Goal: Find specific page/section: Find specific page/section

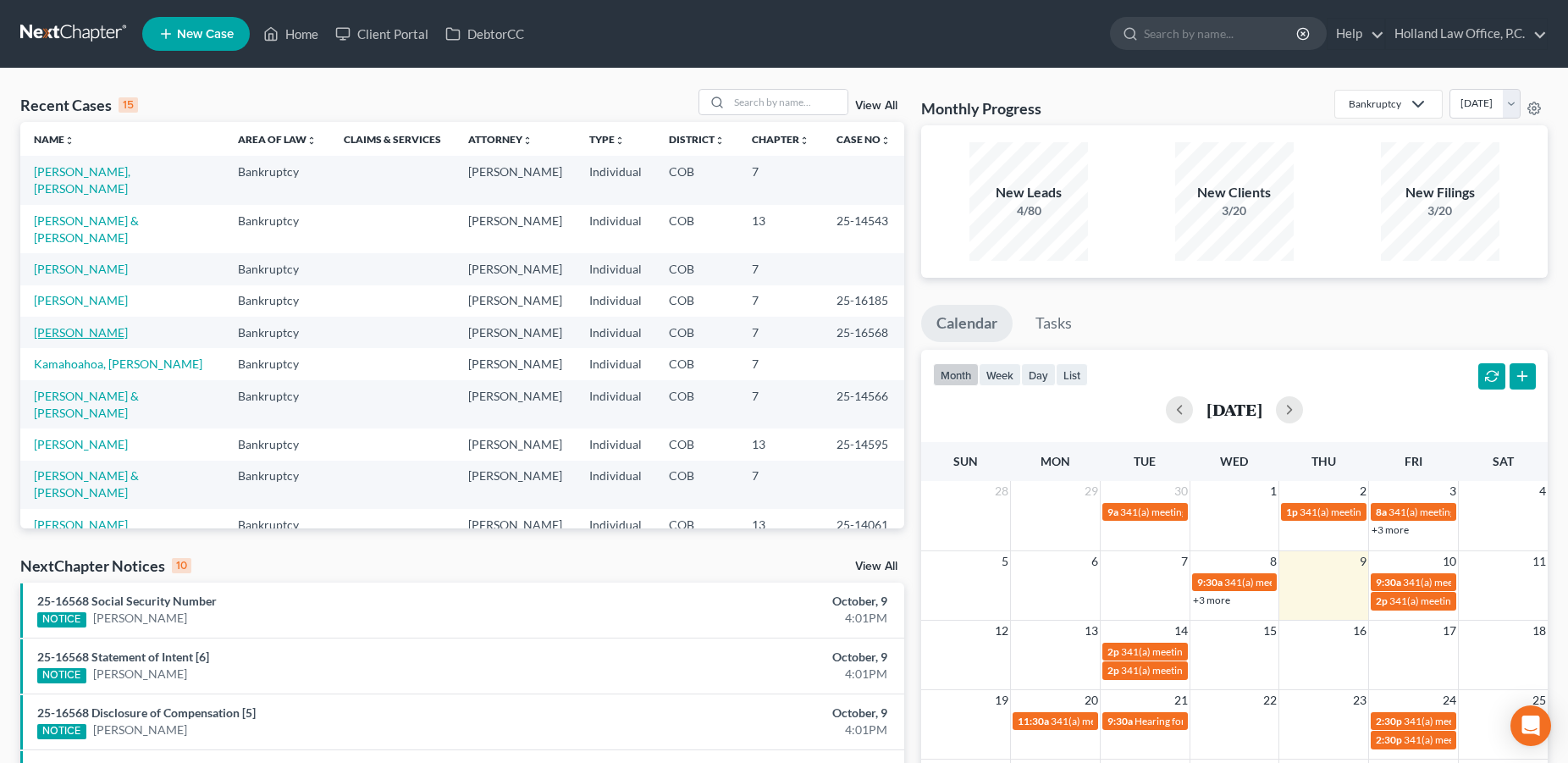
click at [89, 326] on link "[PERSON_NAME]" at bounding box center [81, 332] width 94 height 14
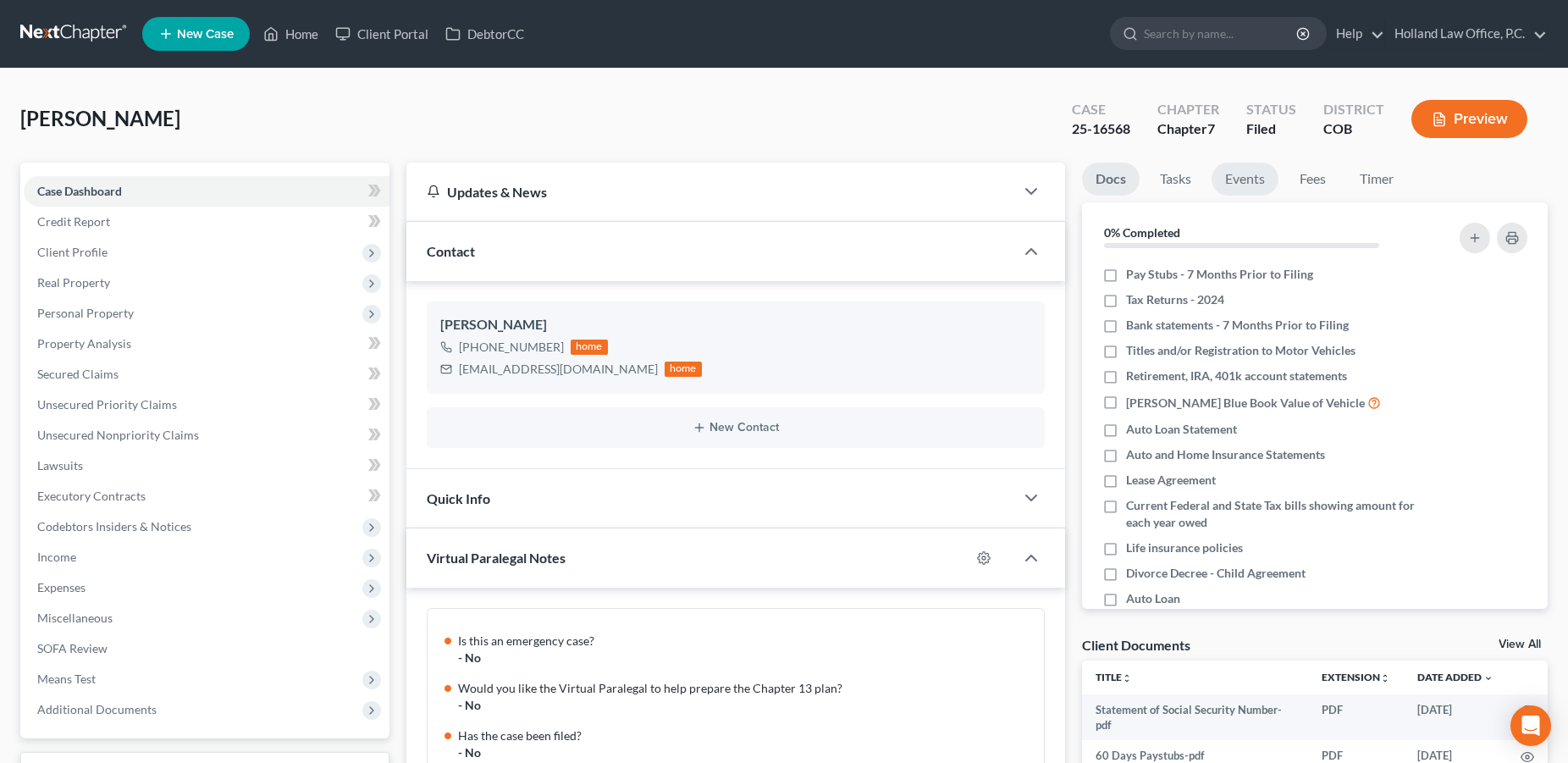
scroll to position [1388, 0]
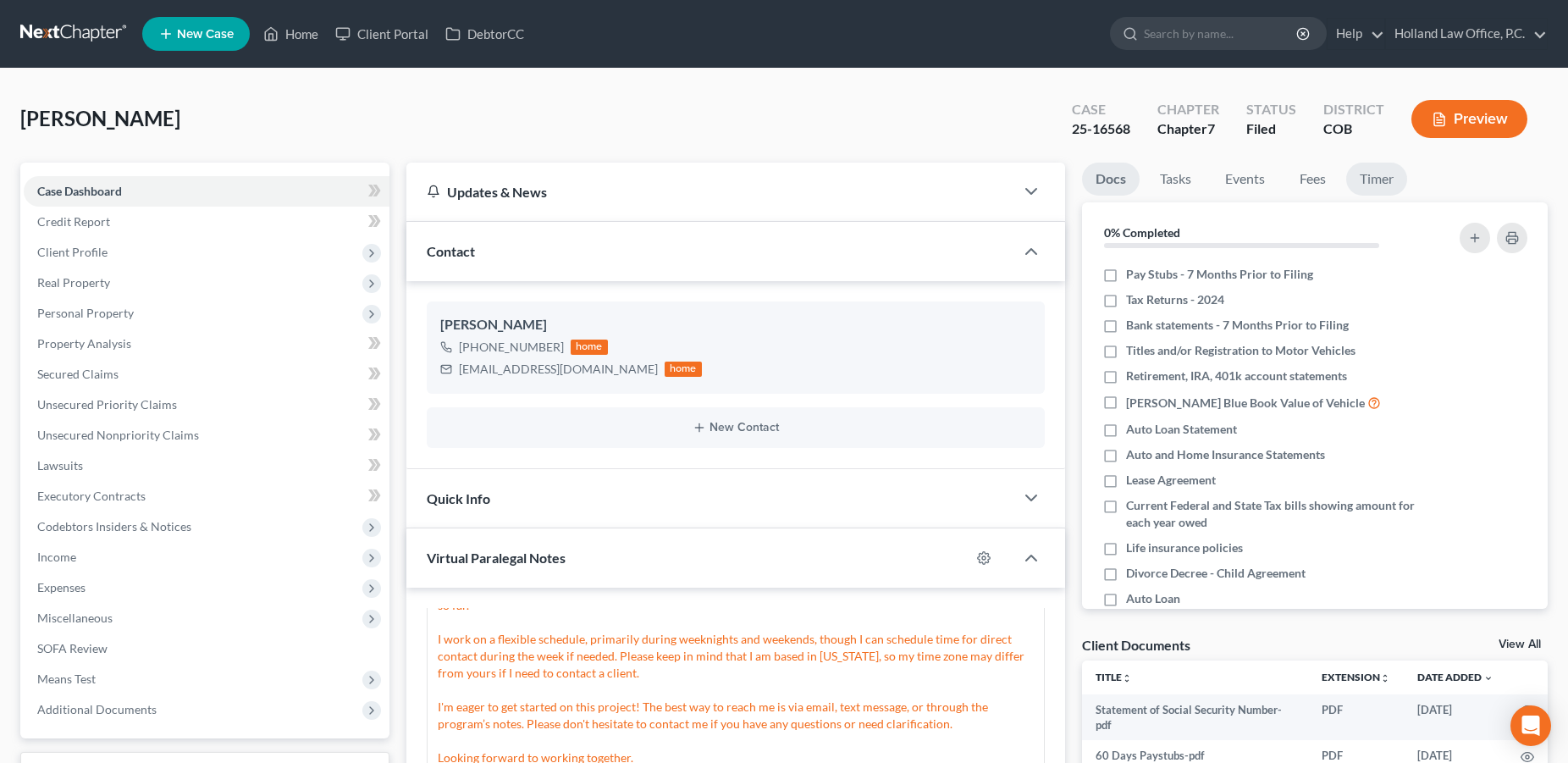
click at [1362, 181] on link "Timer" at bounding box center [1377, 179] width 61 height 33
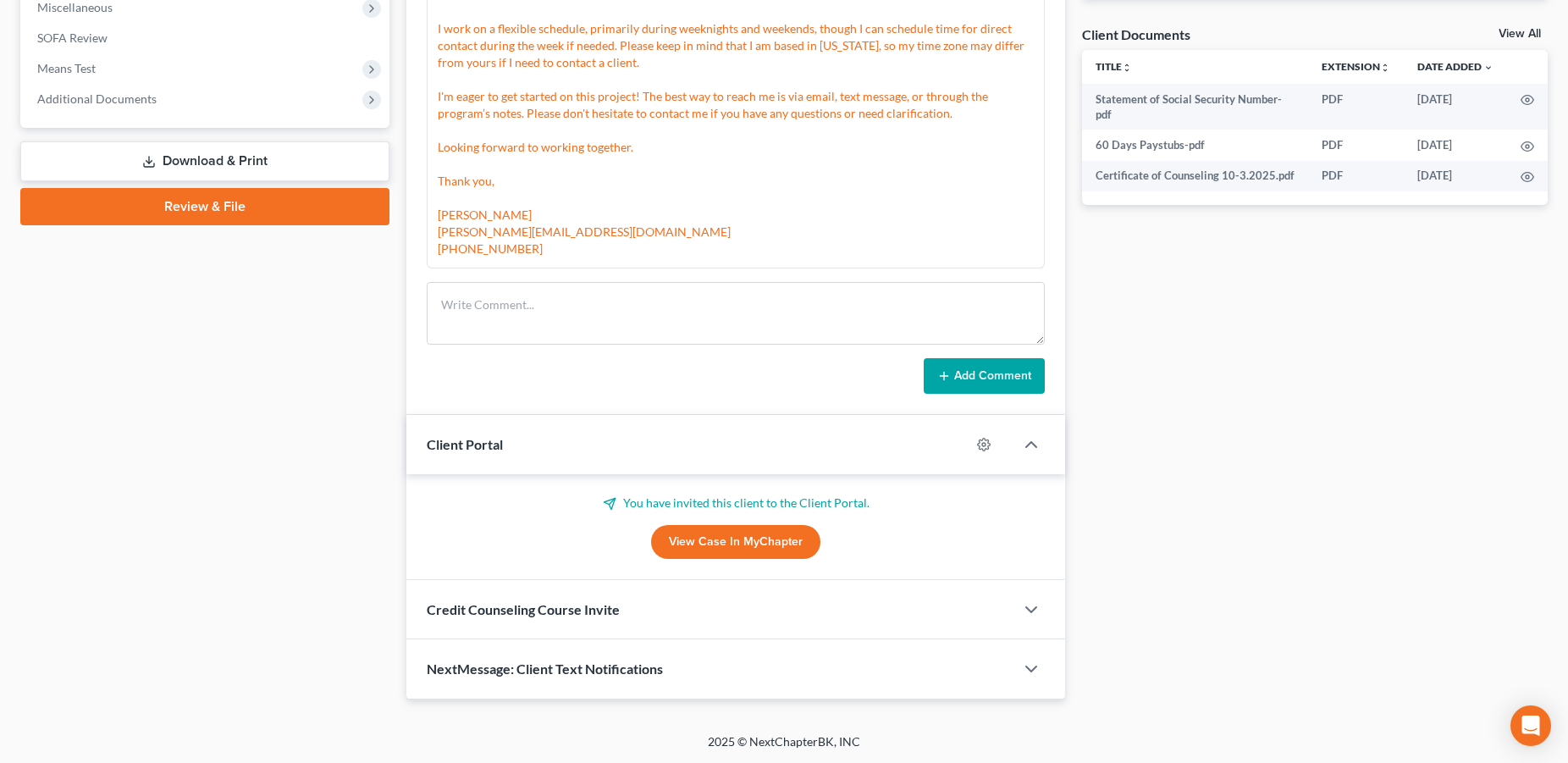
click at [272, 415] on div "Case Dashboard Payments Invoices Payments Payments Credit Report Client Profile" at bounding box center [205, 125] width 387 height 1148
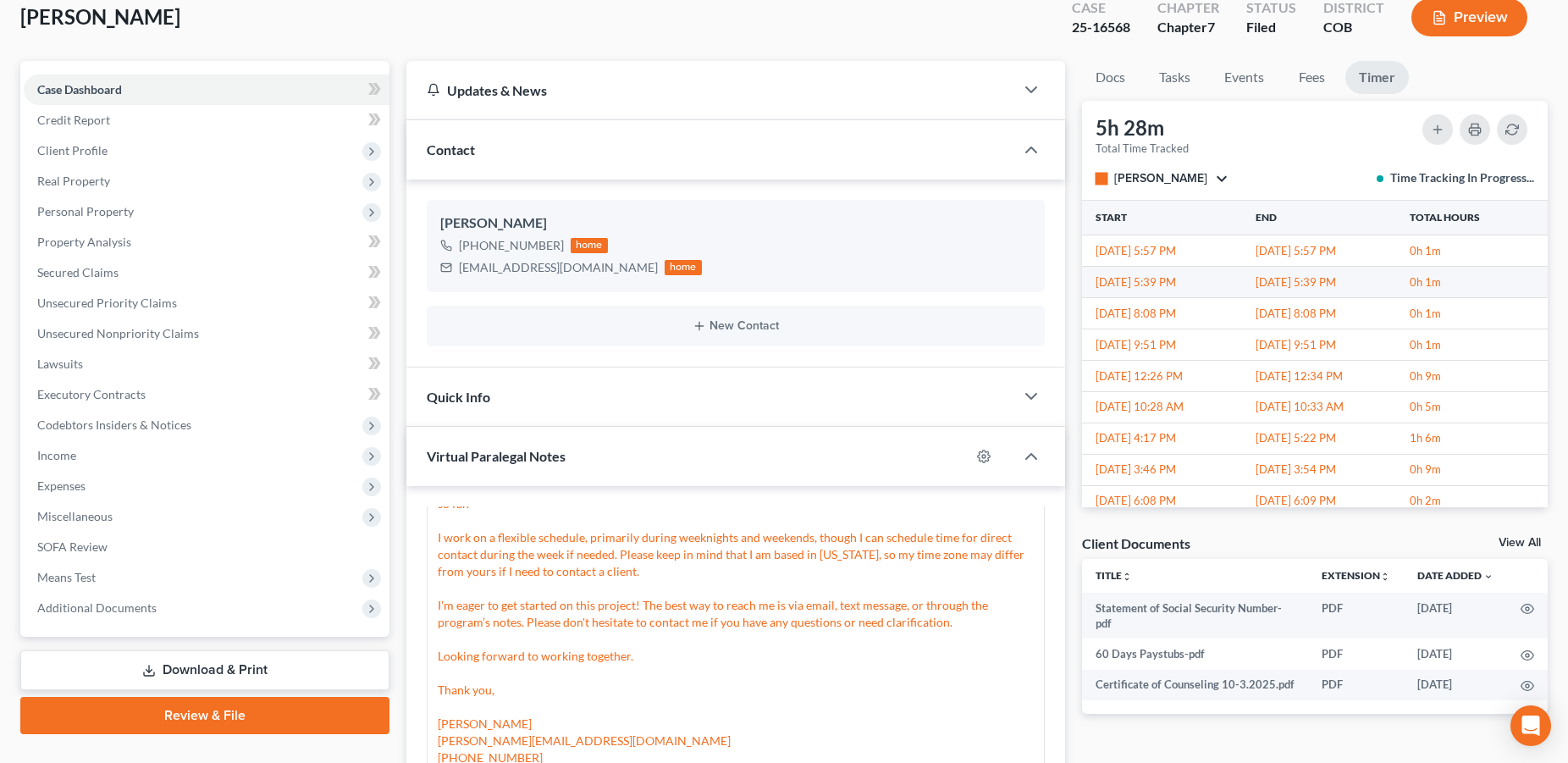
scroll to position [0, 0]
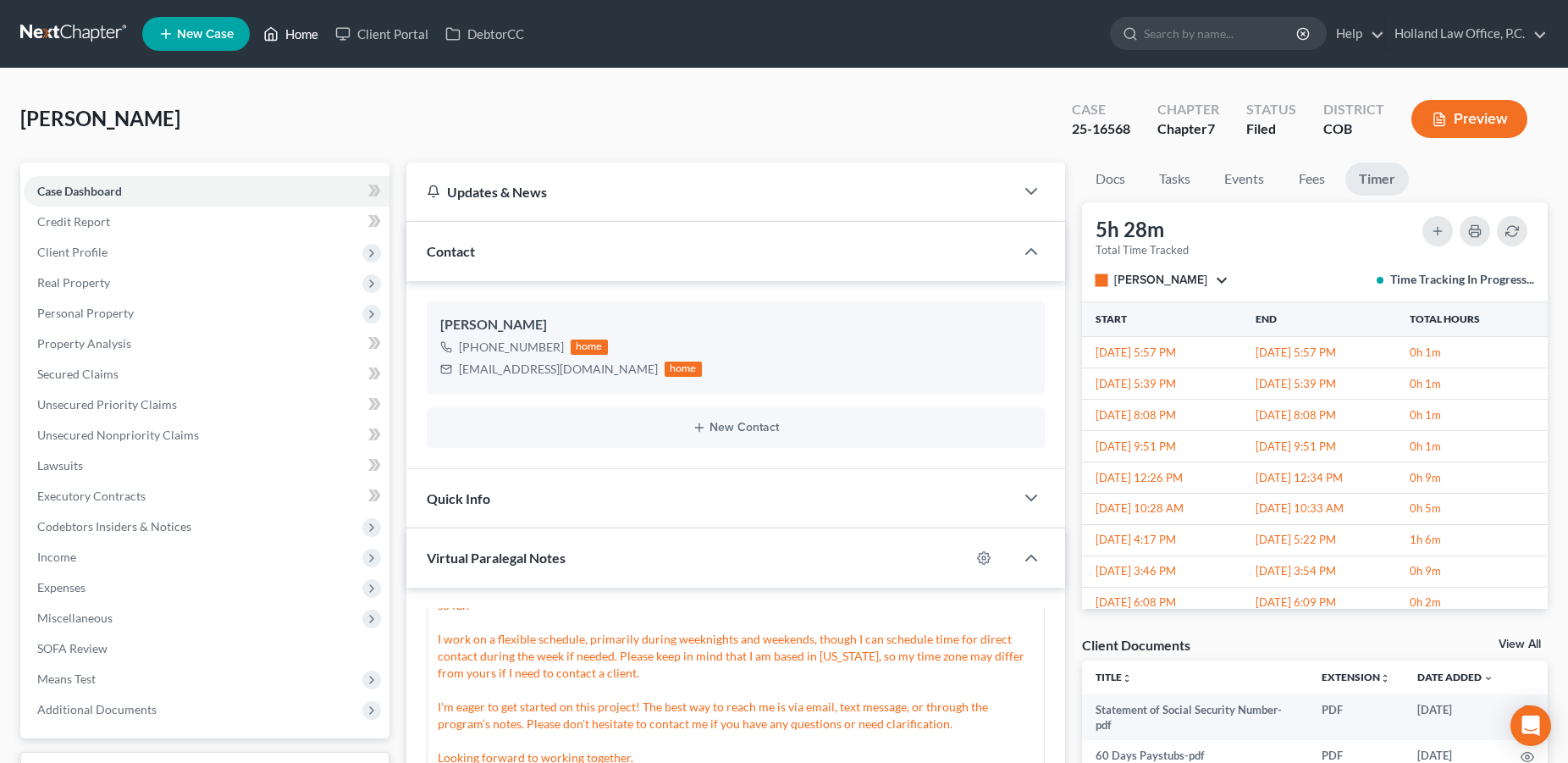
click at [308, 40] on link "Home" at bounding box center [291, 34] width 72 height 30
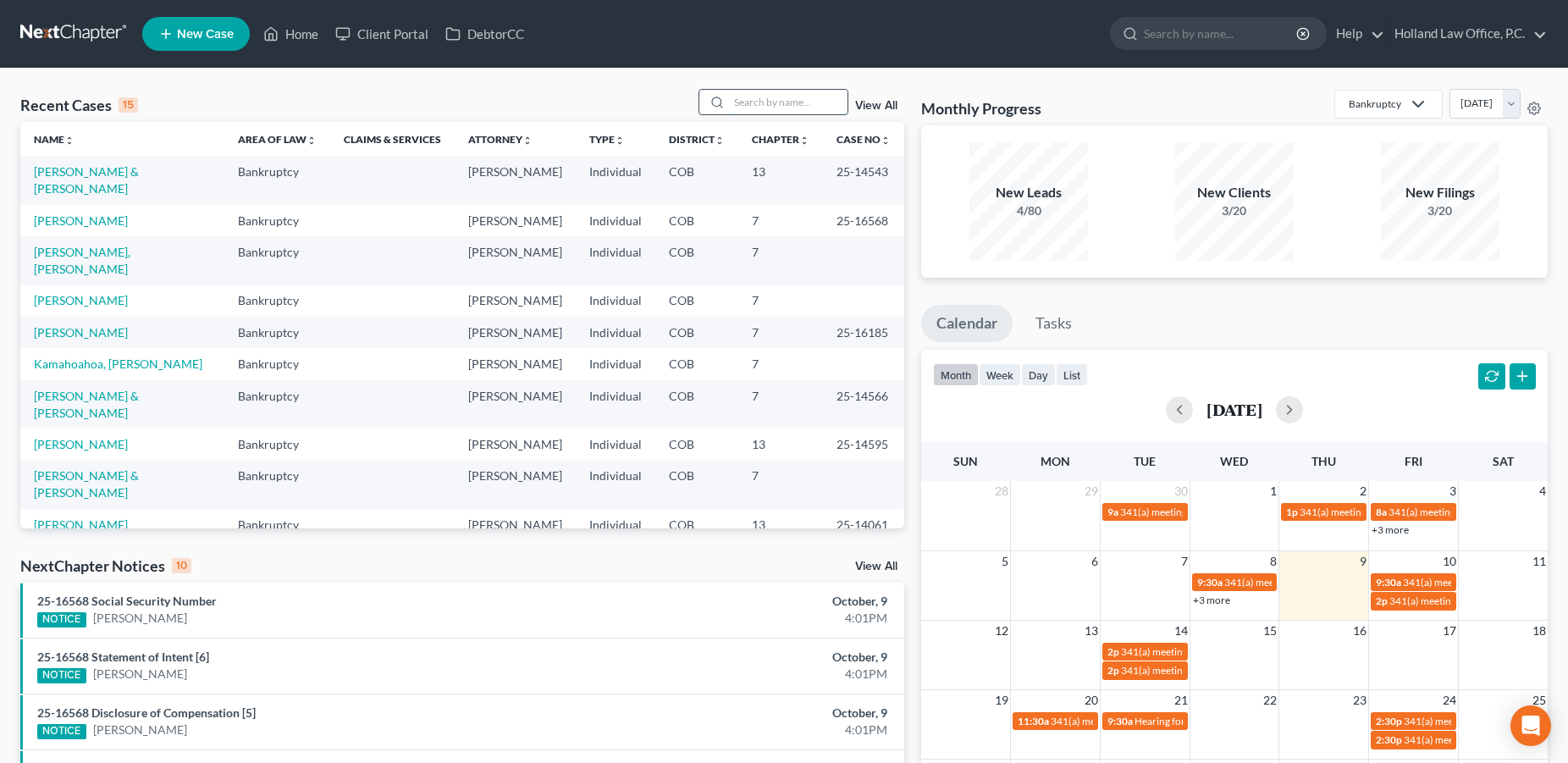
click at [729, 96] on input "search" at bounding box center [788, 102] width 119 height 25
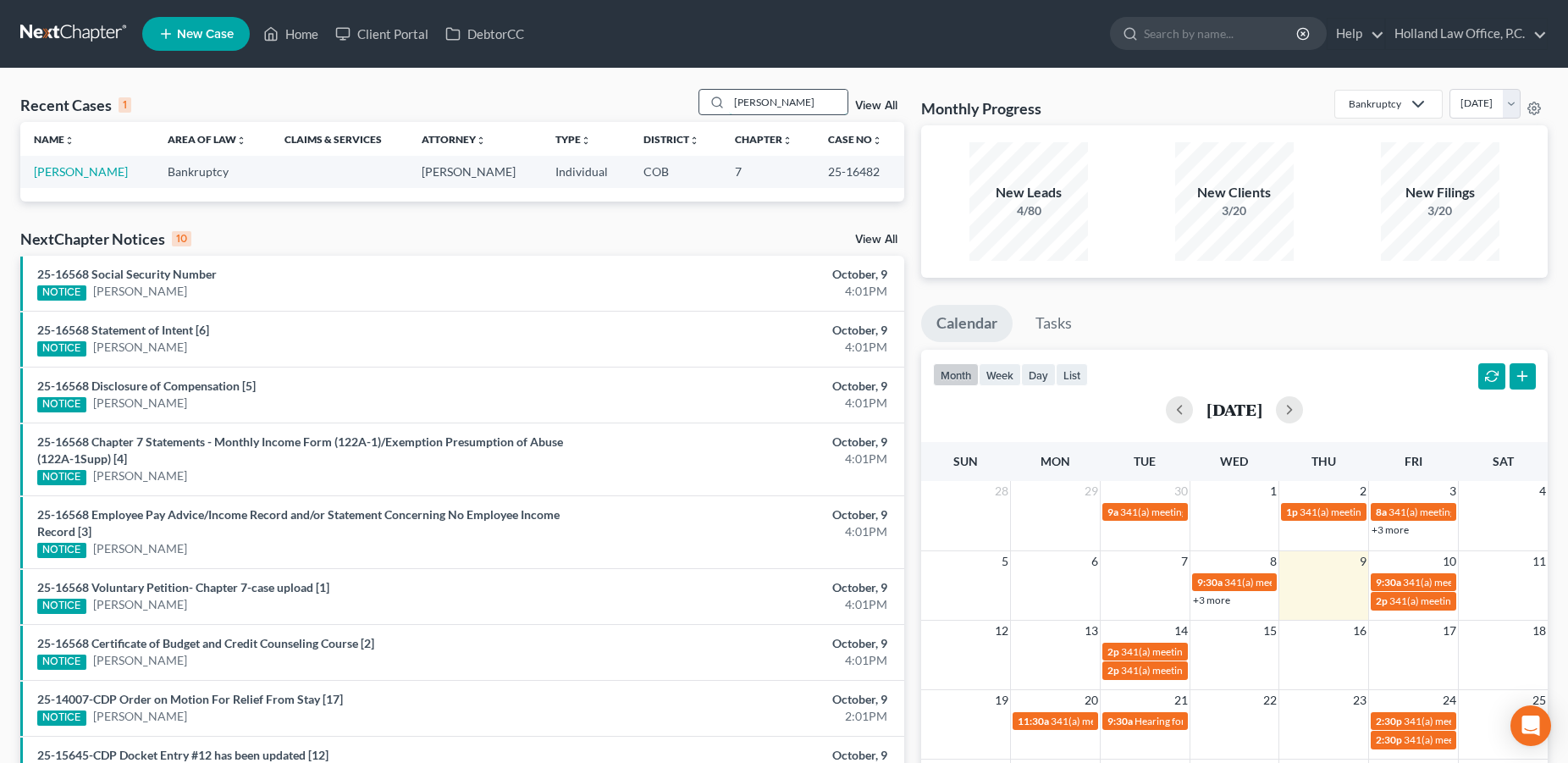
click at [779, 104] on input "[PERSON_NAME]" at bounding box center [788, 102] width 119 height 25
drag, startPoint x: 779, startPoint y: 104, endPoint x: 698, endPoint y: 103, distance: 81.0
click at [729, 103] on input "[PERSON_NAME]" at bounding box center [788, 102] width 119 height 25
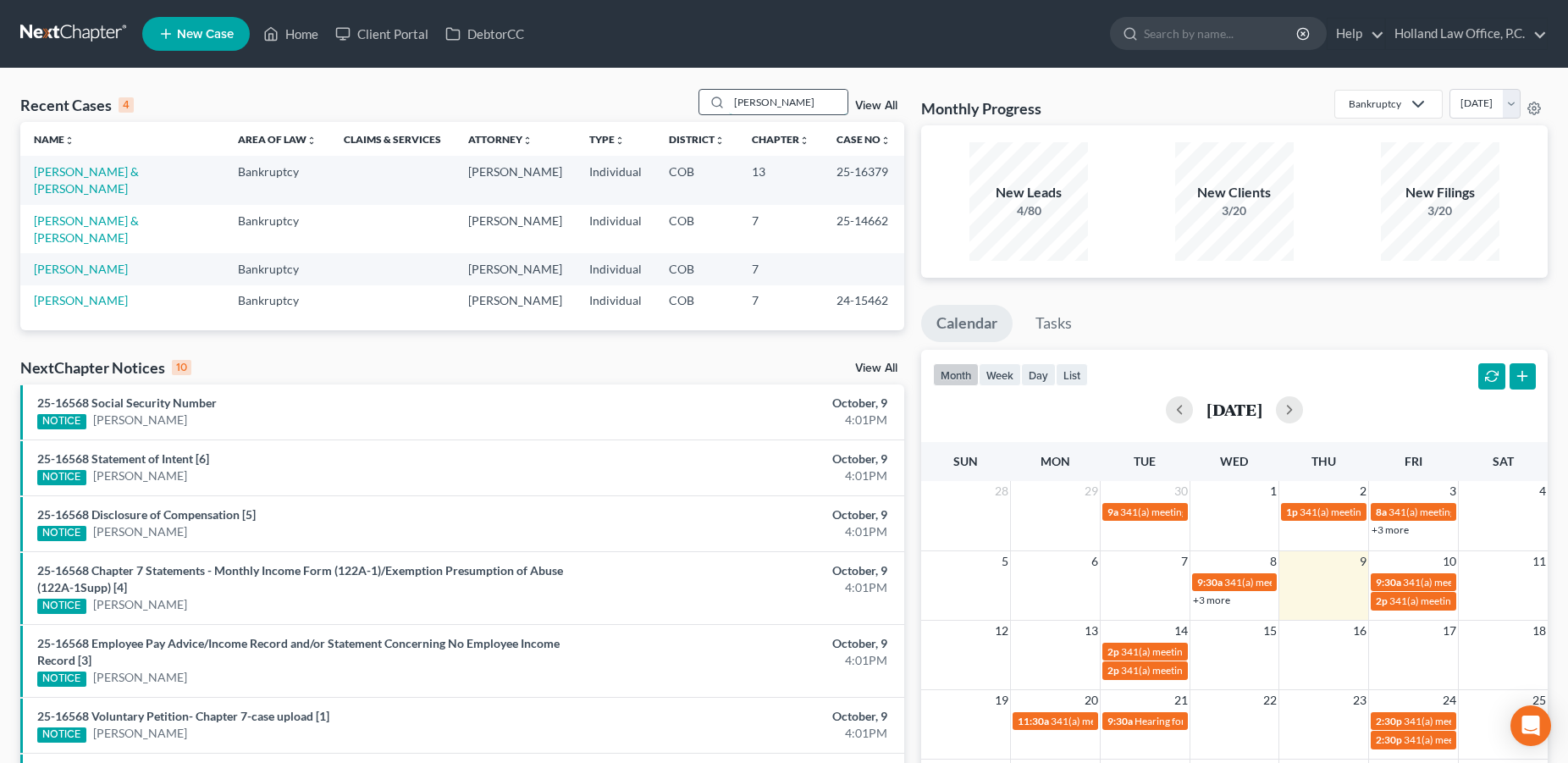
drag, startPoint x: 763, startPoint y: 99, endPoint x: 697, endPoint y: 103, distance: 66.1
click at [729, 103] on input "[PERSON_NAME]" at bounding box center [788, 102] width 119 height 25
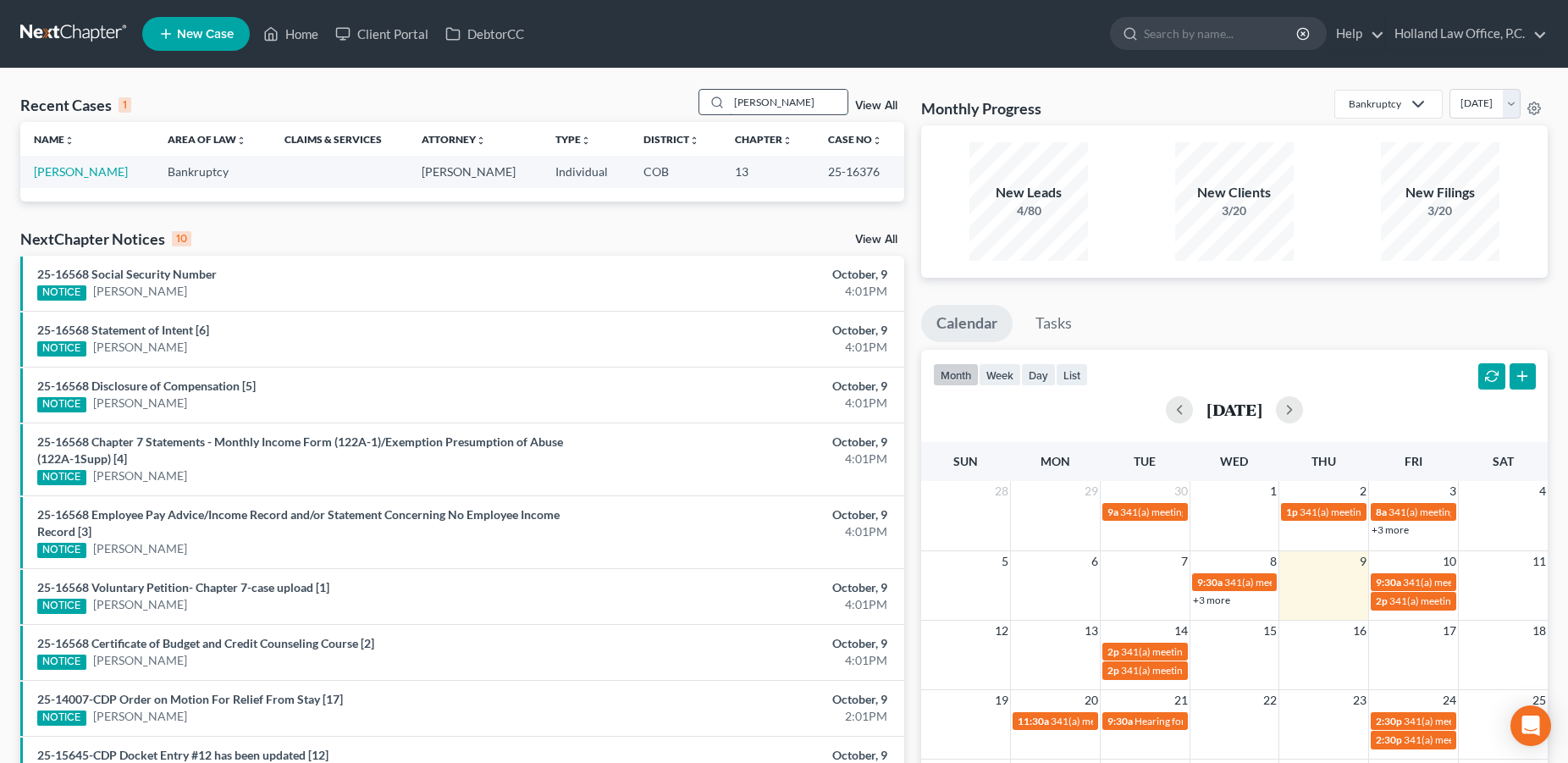
drag, startPoint x: 797, startPoint y: 100, endPoint x: 694, endPoint y: 96, distance: 103.1
click at [729, 96] on input "[PERSON_NAME]" at bounding box center [788, 102] width 119 height 25
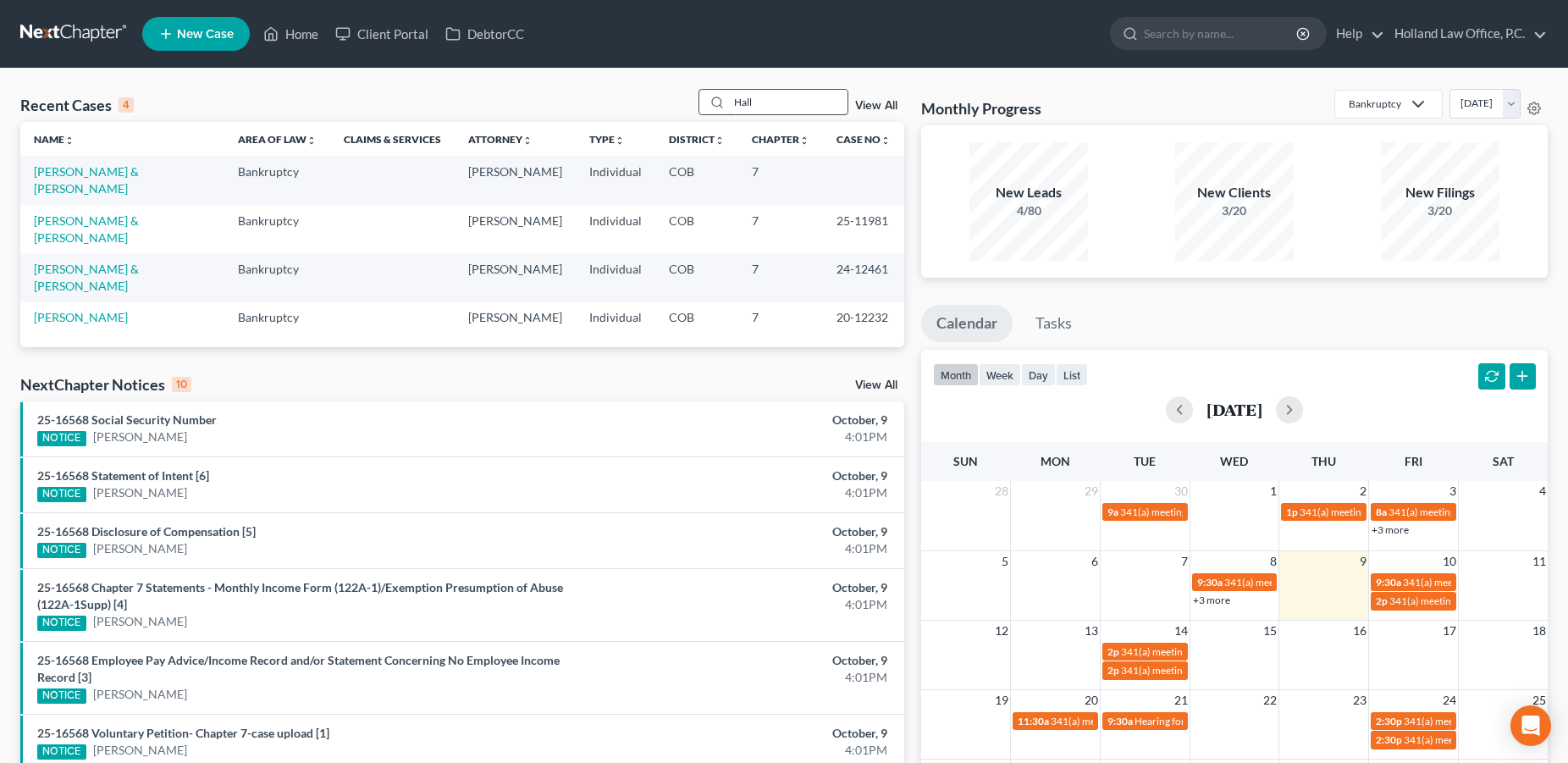
drag, startPoint x: 774, startPoint y: 104, endPoint x: 670, endPoint y: 100, distance: 104.1
click at [729, 100] on input "Hall" at bounding box center [788, 102] width 119 height 25
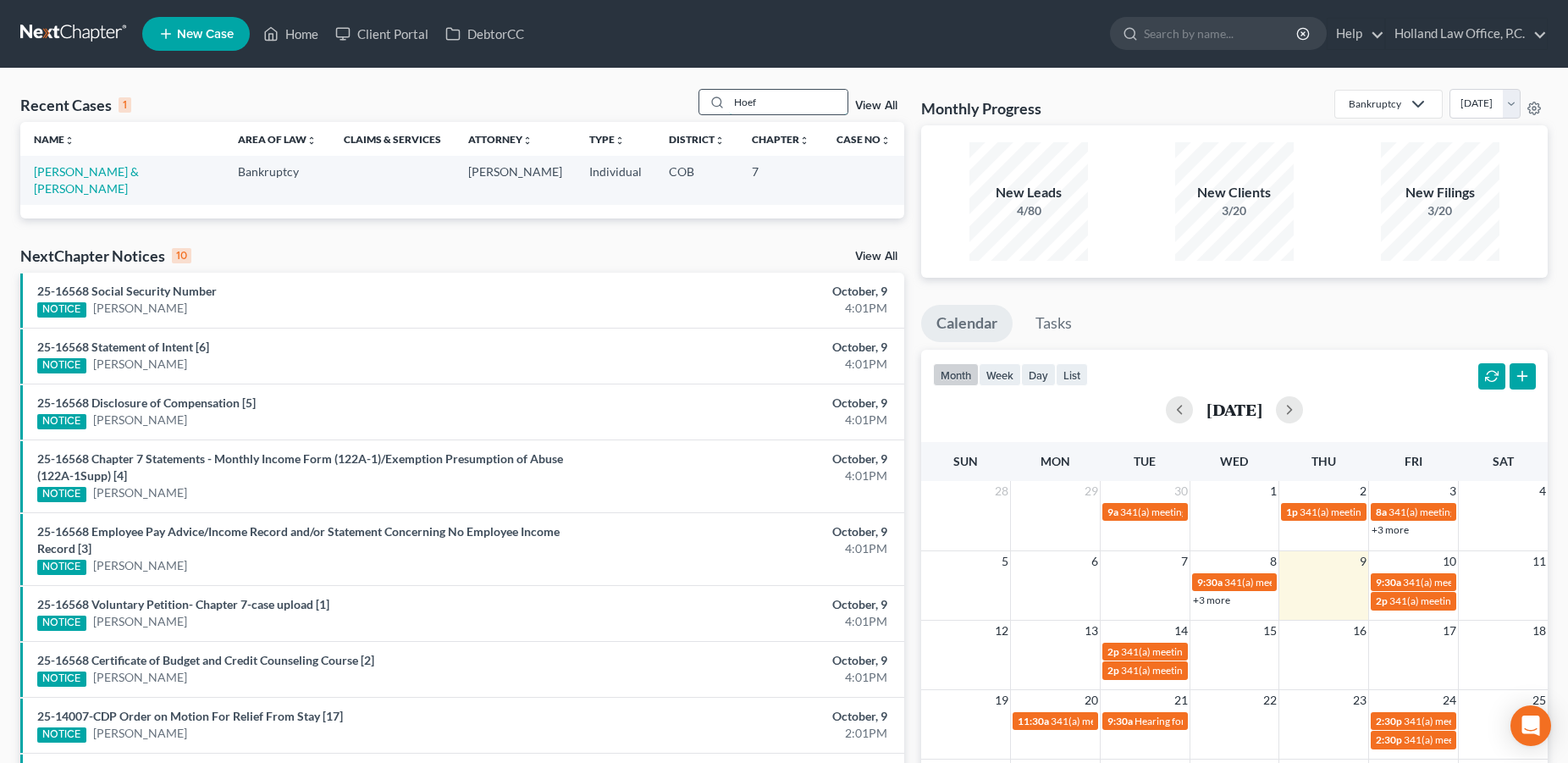
drag, startPoint x: 775, startPoint y: 111, endPoint x: 712, endPoint y: 104, distance: 63.4
click at [729, 104] on input "Hoef" at bounding box center [788, 102] width 119 height 25
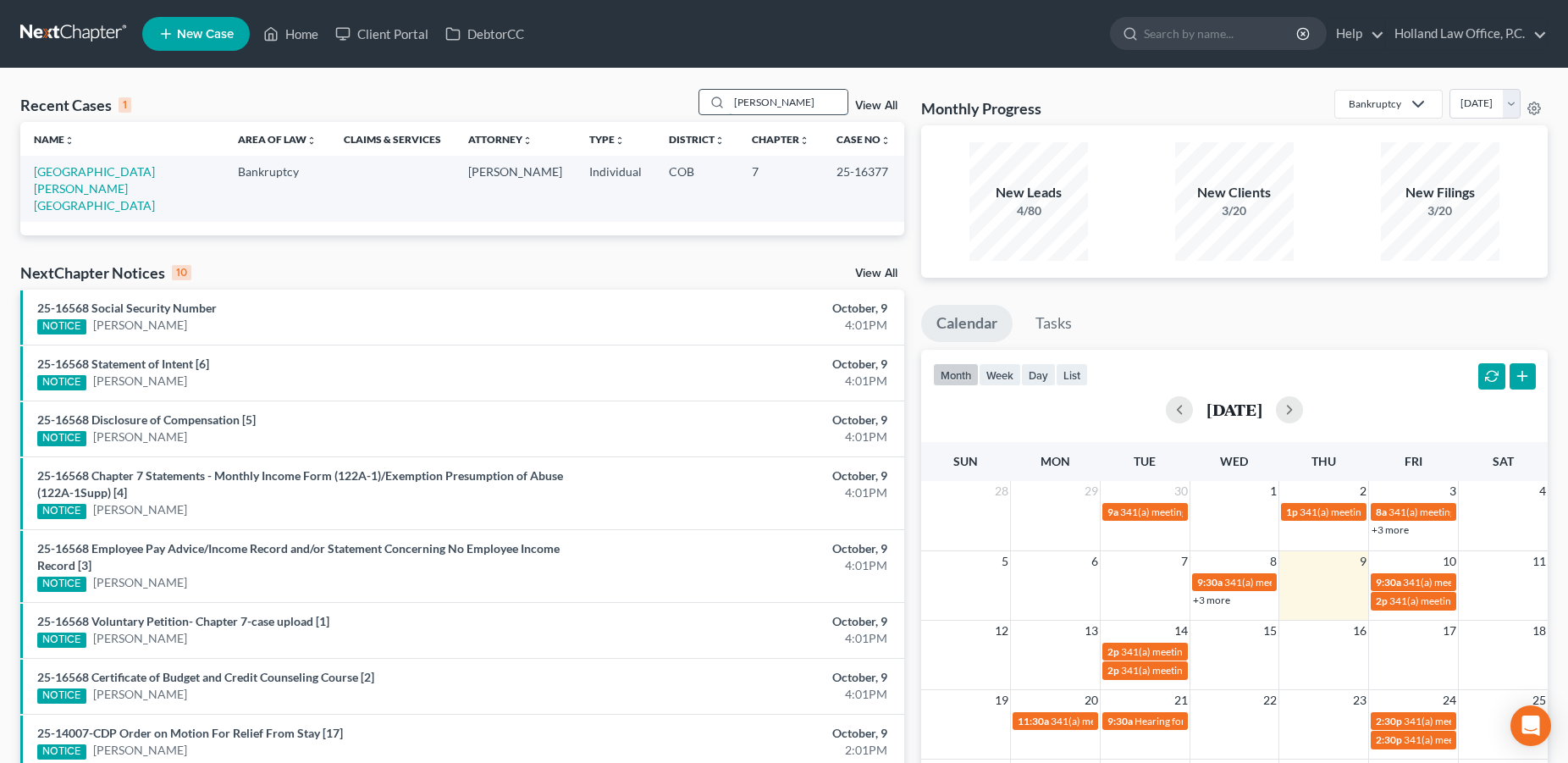
drag, startPoint x: 816, startPoint y: 103, endPoint x: 700, endPoint y: 96, distance: 116.2
click at [729, 96] on input "[PERSON_NAME]" at bounding box center [788, 102] width 119 height 25
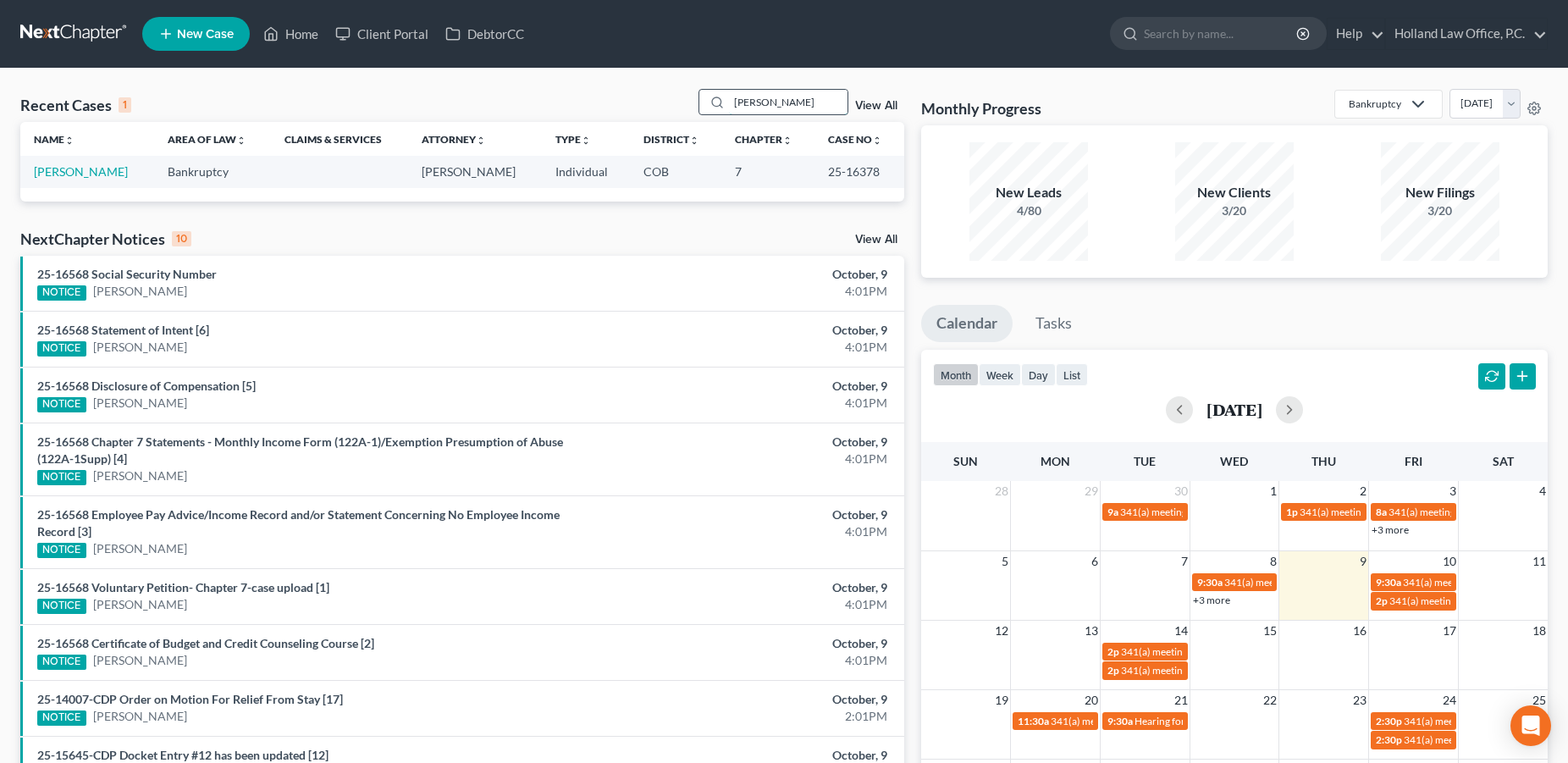
drag, startPoint x: 784, startPoint y: 107, endPoint x: 672, endPoint y: 95, distance: 112.6
click at [729, 95] on input "[PERSON_NAME]" at bounding box center [788, 102] width 119 height 25
drag, startPoint x: 792, startPoint y: 102, endPoint x: 705, endPoint y: 102, distance: 87.0
click at [729, 102] on input "[PERSON_NAME]" at bounding box center [788, 102] width 119 height 25
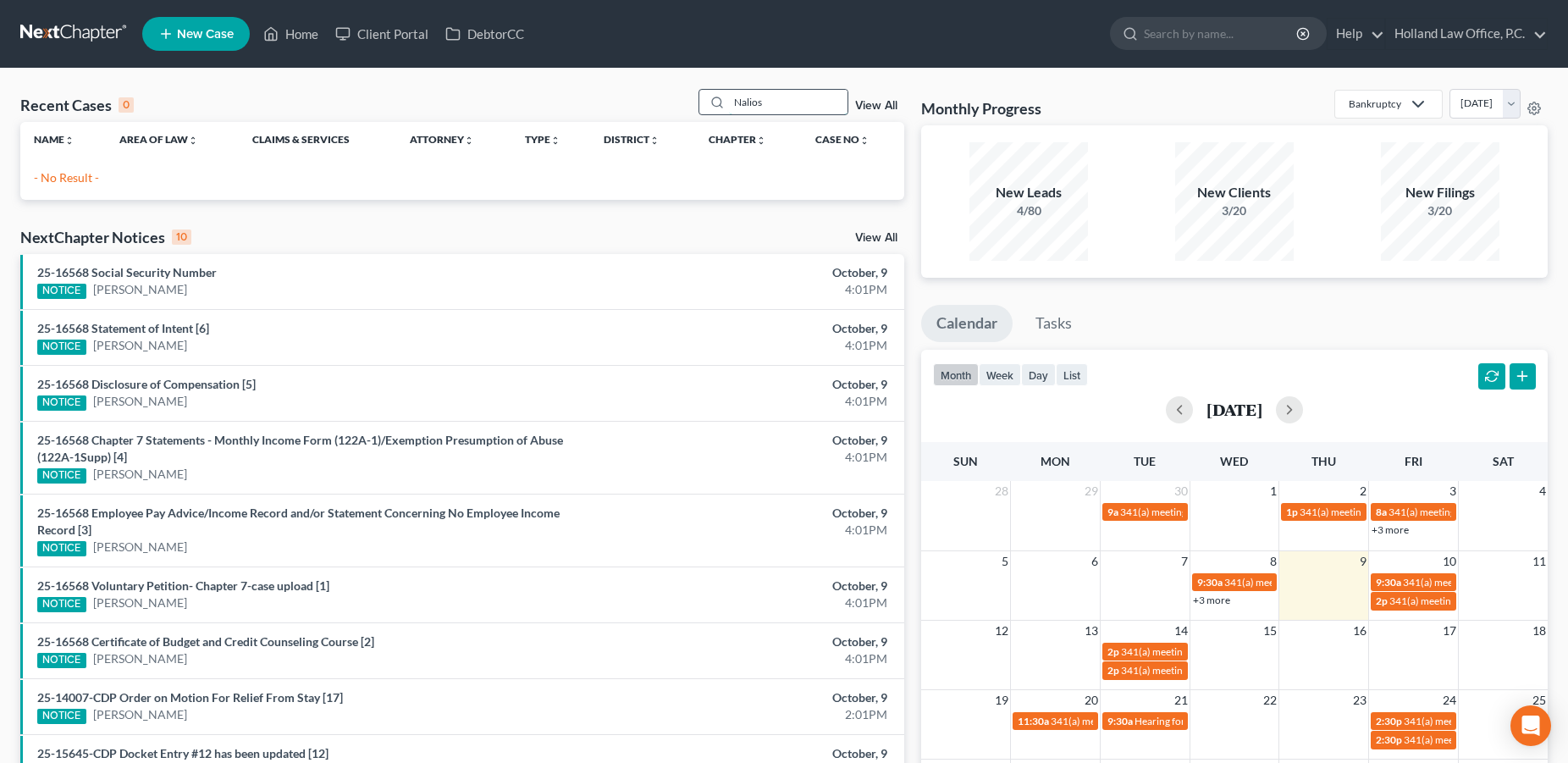
click at [729, 104] on input "Nalios" at bounding box center [788, 102] width 119 height 25
click at [759, 103] on input "Valios" at bounding box center [788, 102] width 119 height 25
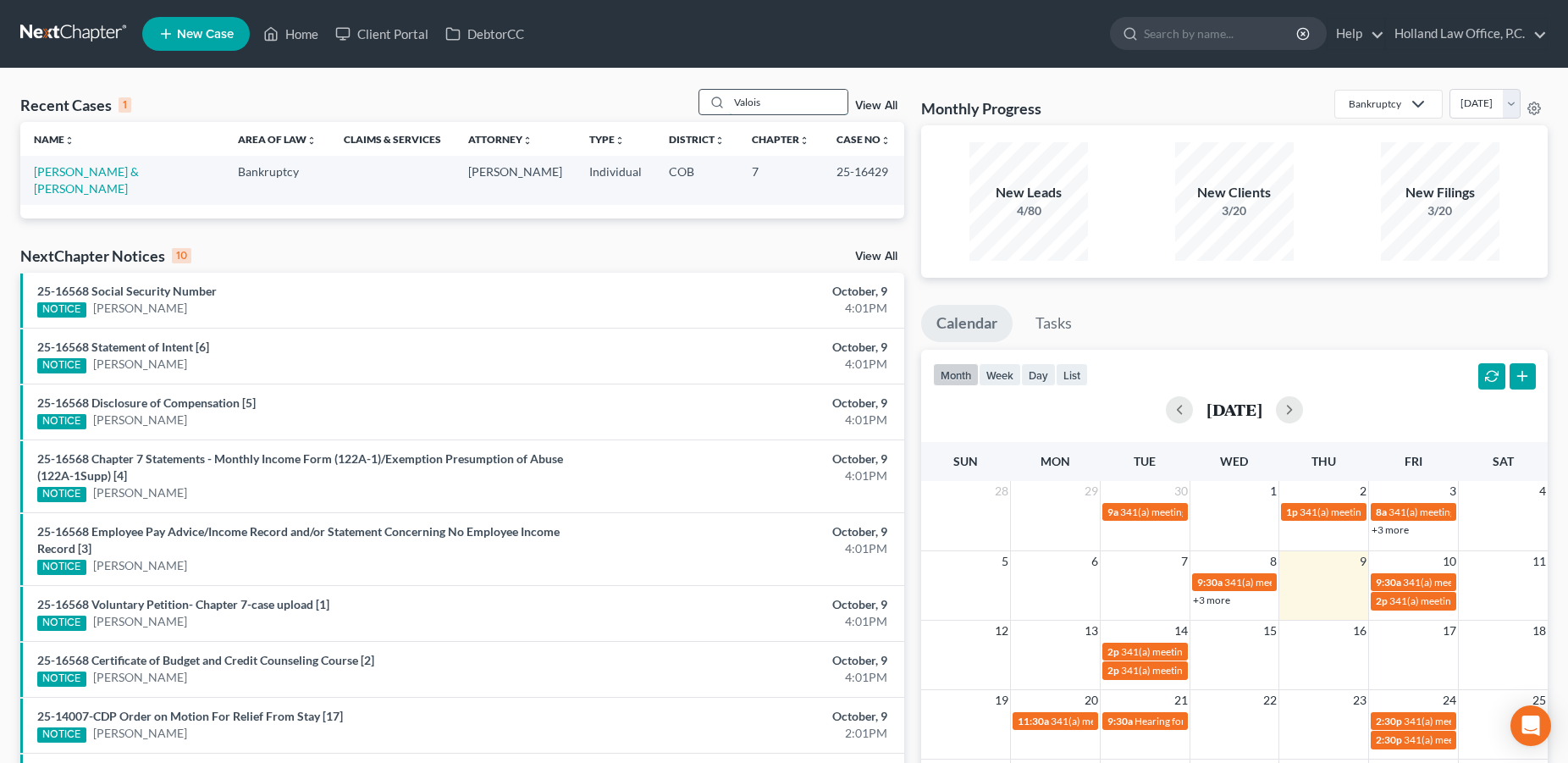
drag, startPoint x: 747, startPoint y: 107, endPoint x: 704, endPoint y: 108, distance: 43.0
click at [729, 108] on input "Valois" at bounding box center [788, 102] width 119 height 25
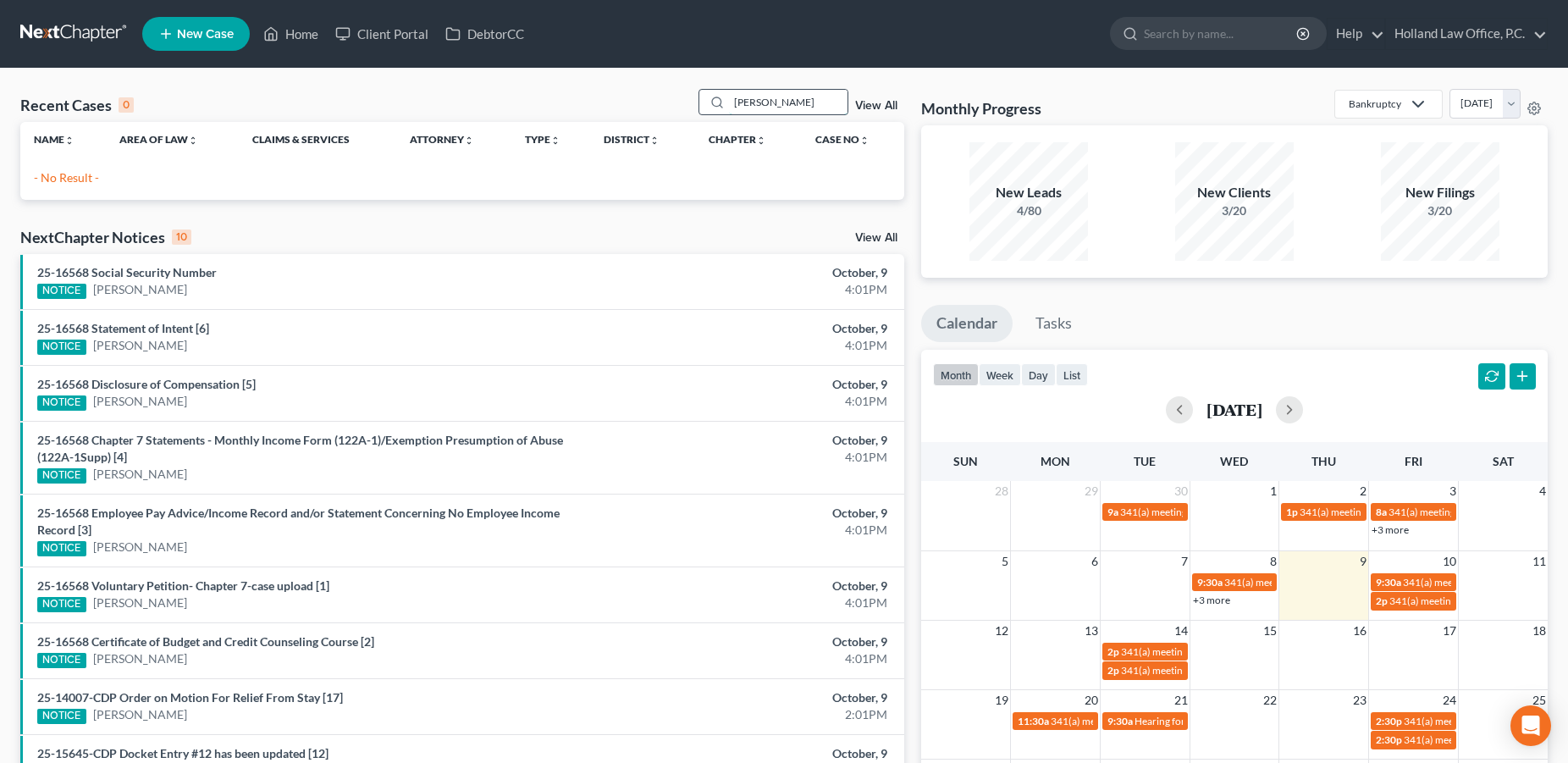
click at [729, 98] on input "[PERSON_NAME]" at bounding box center [788, 102] width 119 height 25
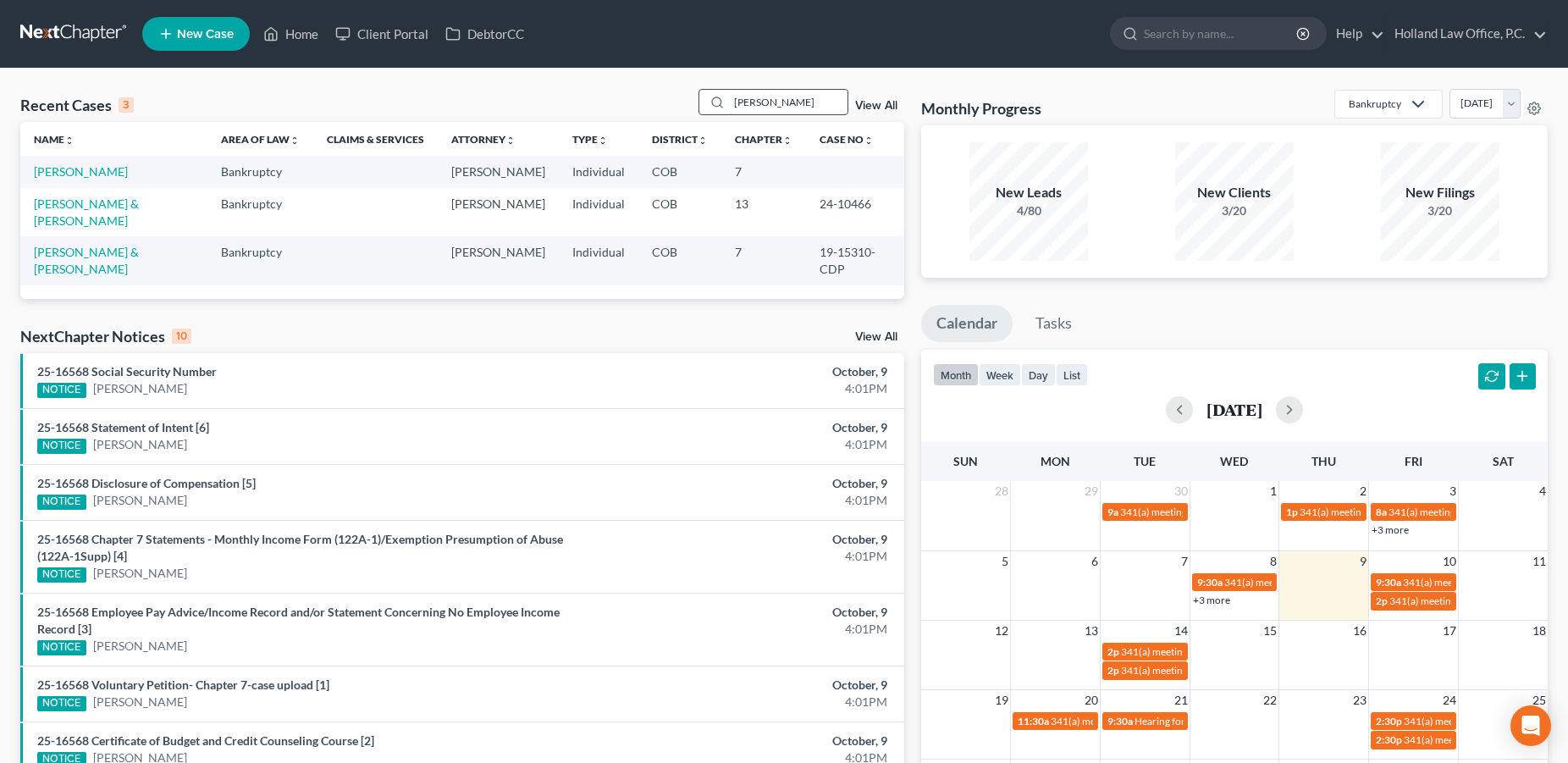
drag, startPoint x: 798, startPoint y: 109, endPoint x: 714, endPoint y: 102, distance: 84.3
click at [729, 102] on input "[PERSON_NAME]" at bounding box center [788, 102] width 119 height 25
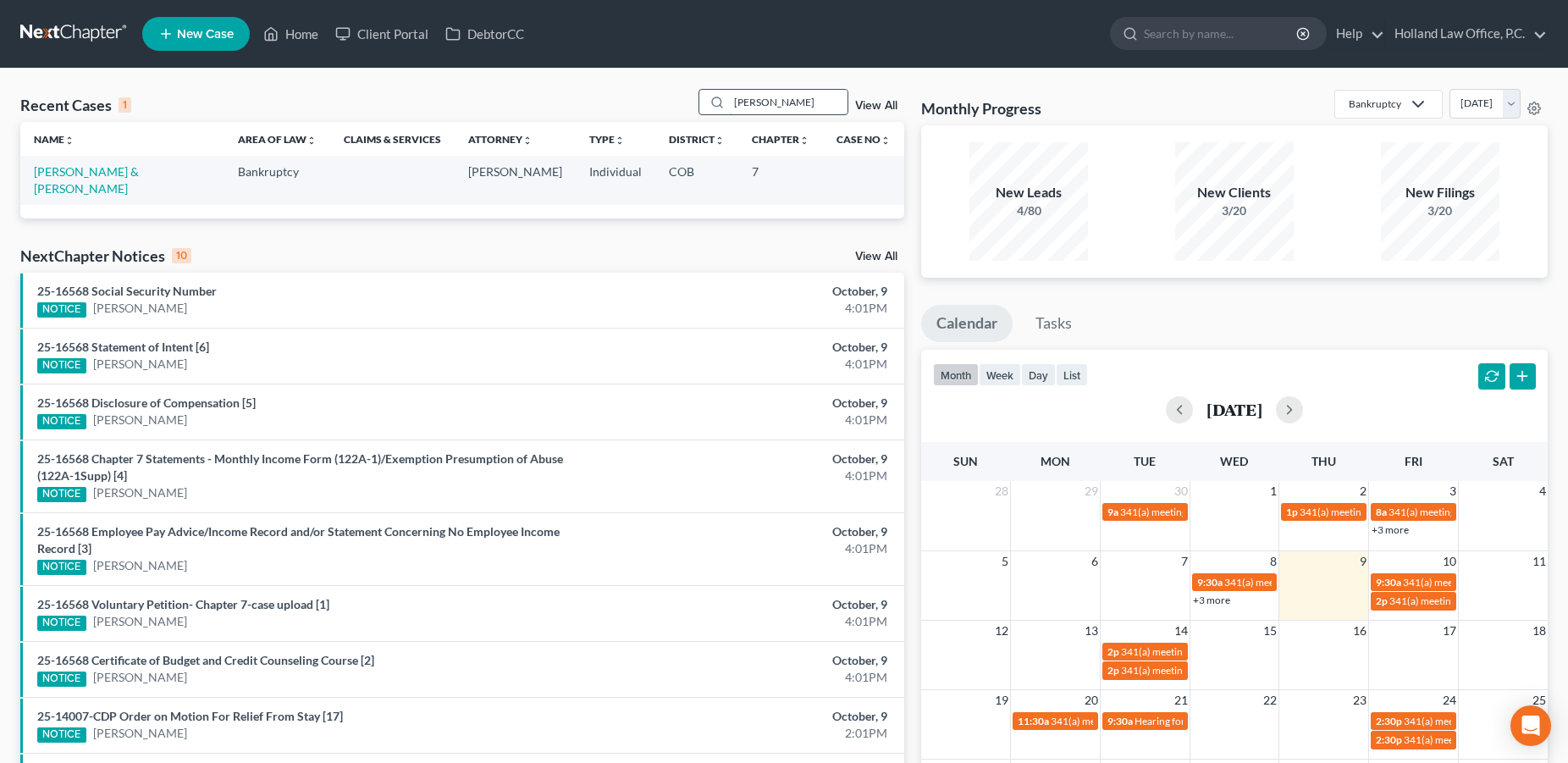
drag, startPoint x: 766, startPoint y: 105, endPoint x: 710, endPoint y: 101, distance: 56.1
click at [729, 101] on input "[PERSON_NAME]" at bounding box center [788, 102] width 119 height 25
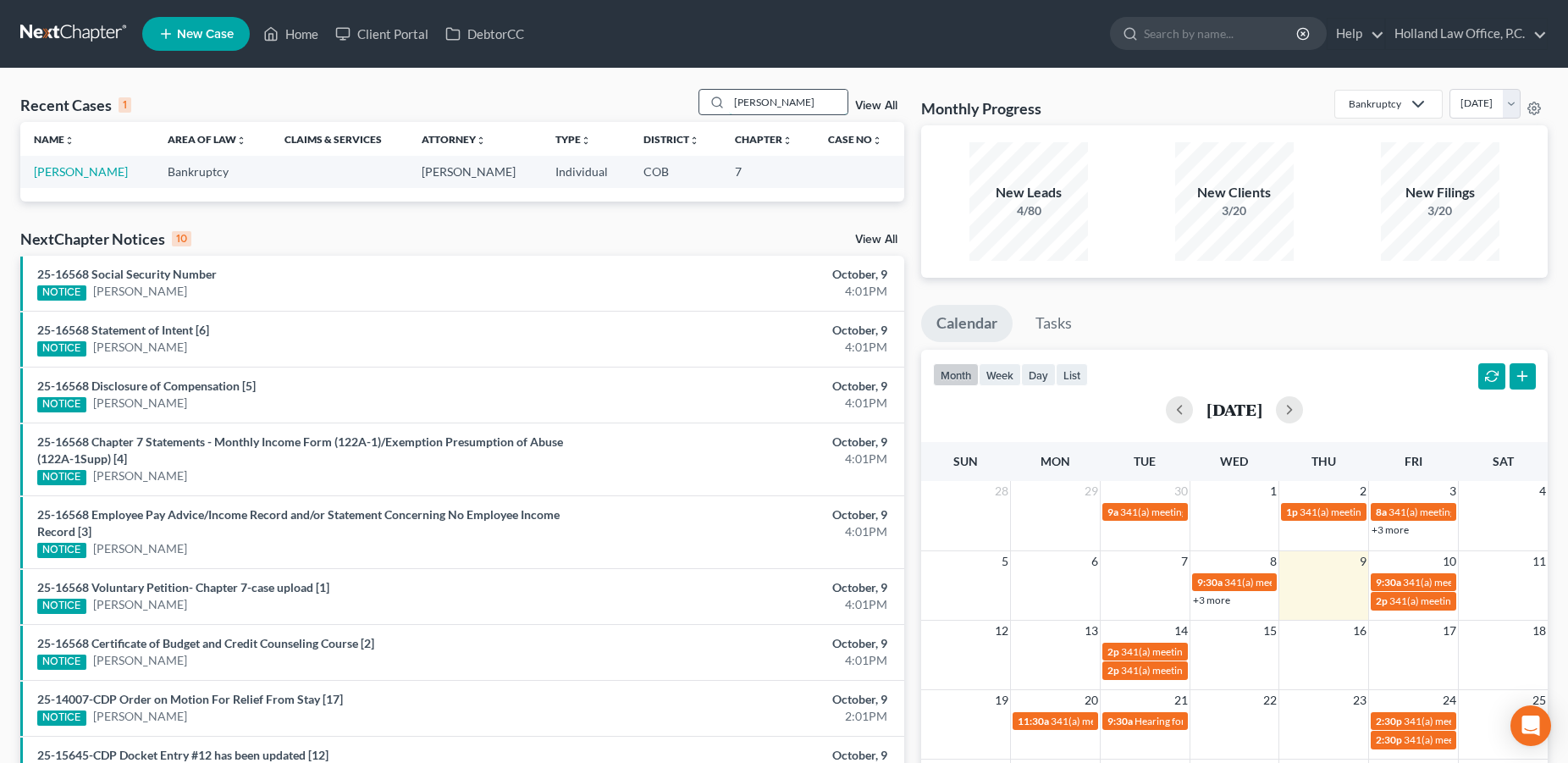
drag, startPoint x: 757, startPoint y: 99, endPoint x: 681, endPoint y: 100, distance: 76.0
click at [729, 100] on input "[PERSON_NAME]" at bounding box center [788, 102] width 119 height 25
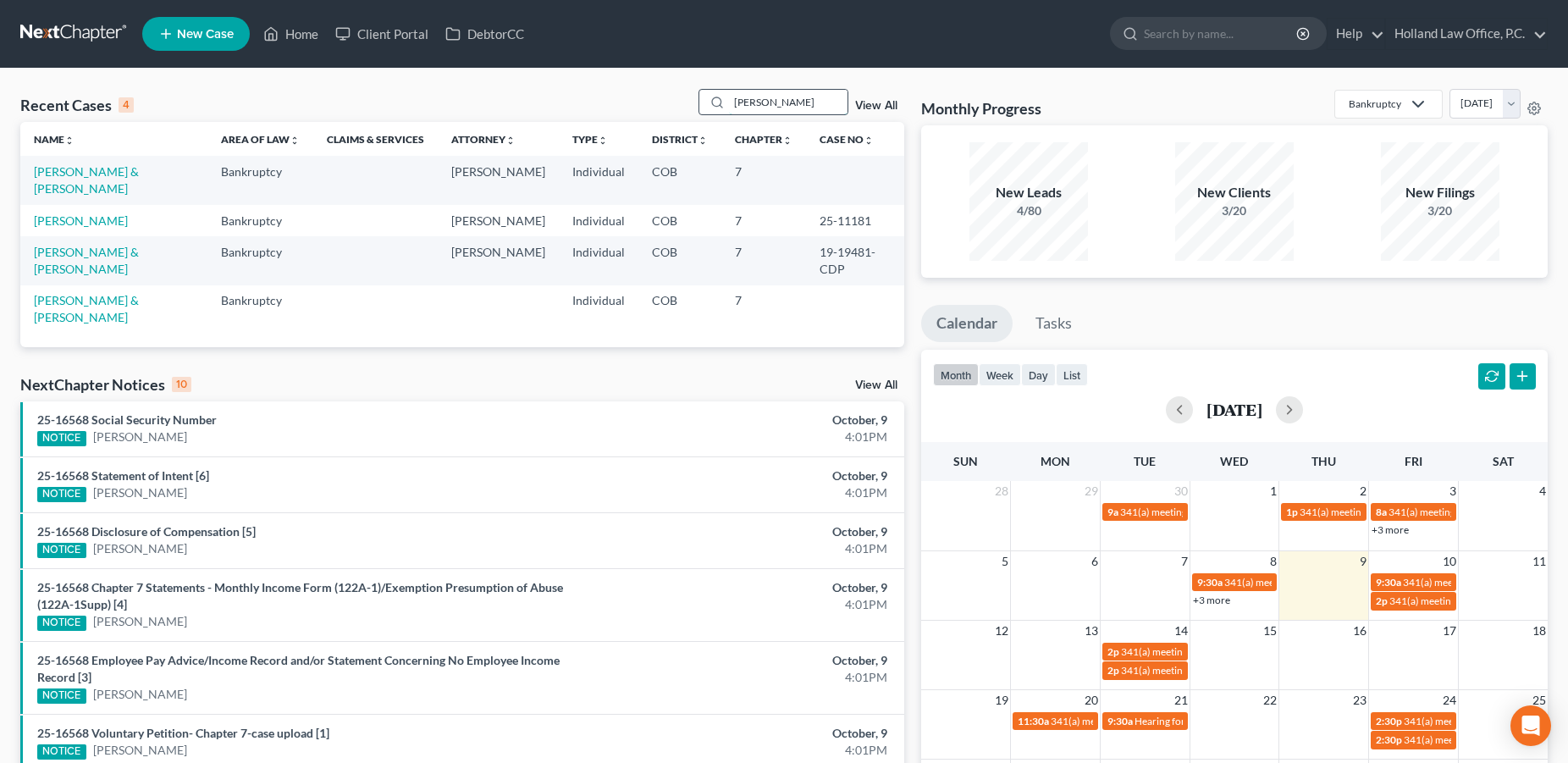
drag, startPoint x: 747, startPoint y: 104, endPoint x: 703, endPoint y: 97, distance: 44.6
click at [729, 97] on input "[PERSON_NAME]" at bounding box center [788, 102] width 119 height 25
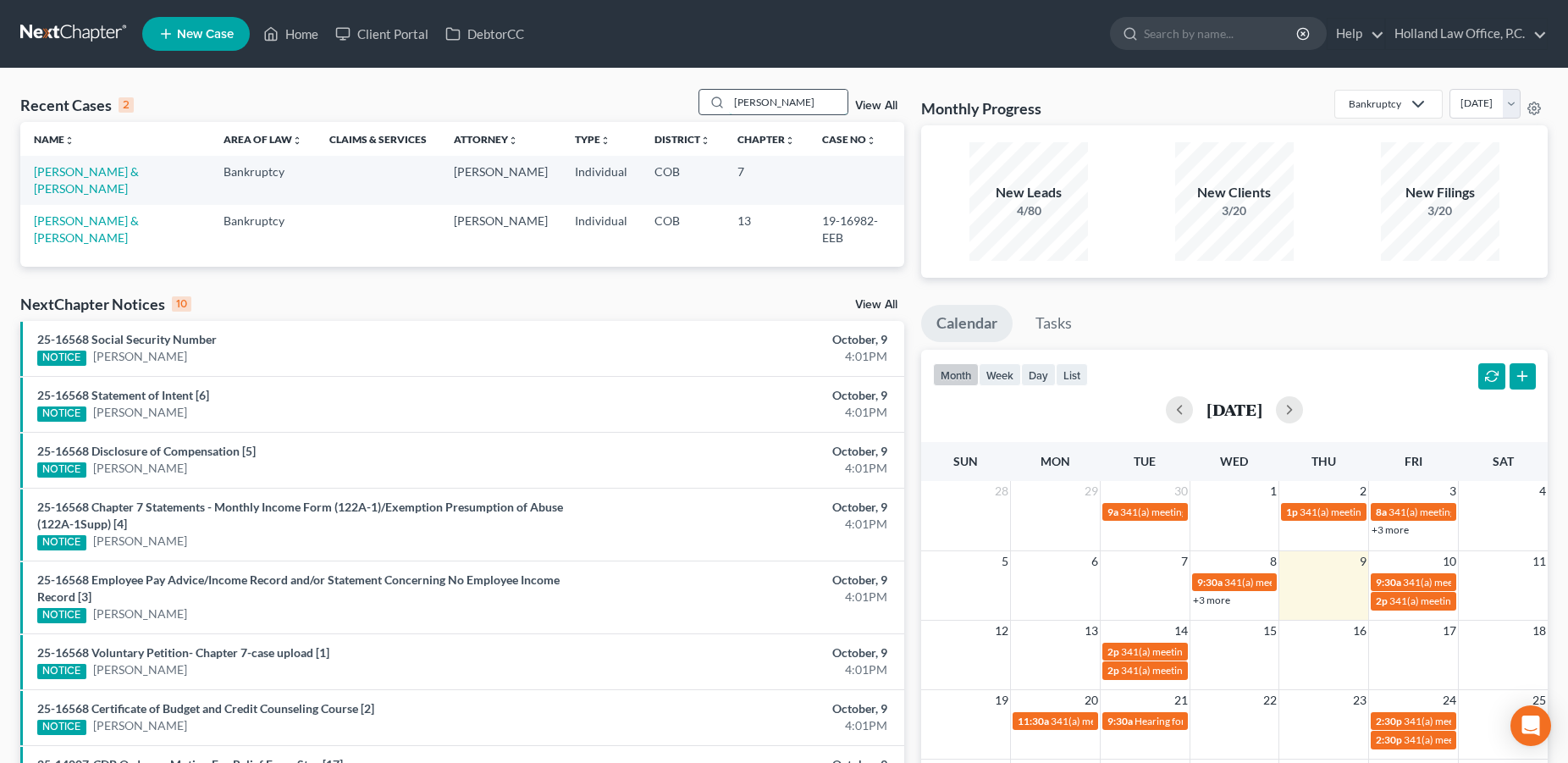
drag, startPoint x: 781, startPoint y: 96, endPoint x: 694, endPoint y: 102, distance: 87.2
click at [729, 102] on input "[PERSON_NAME]" at bounding box center [788, 102] width 119 height 25
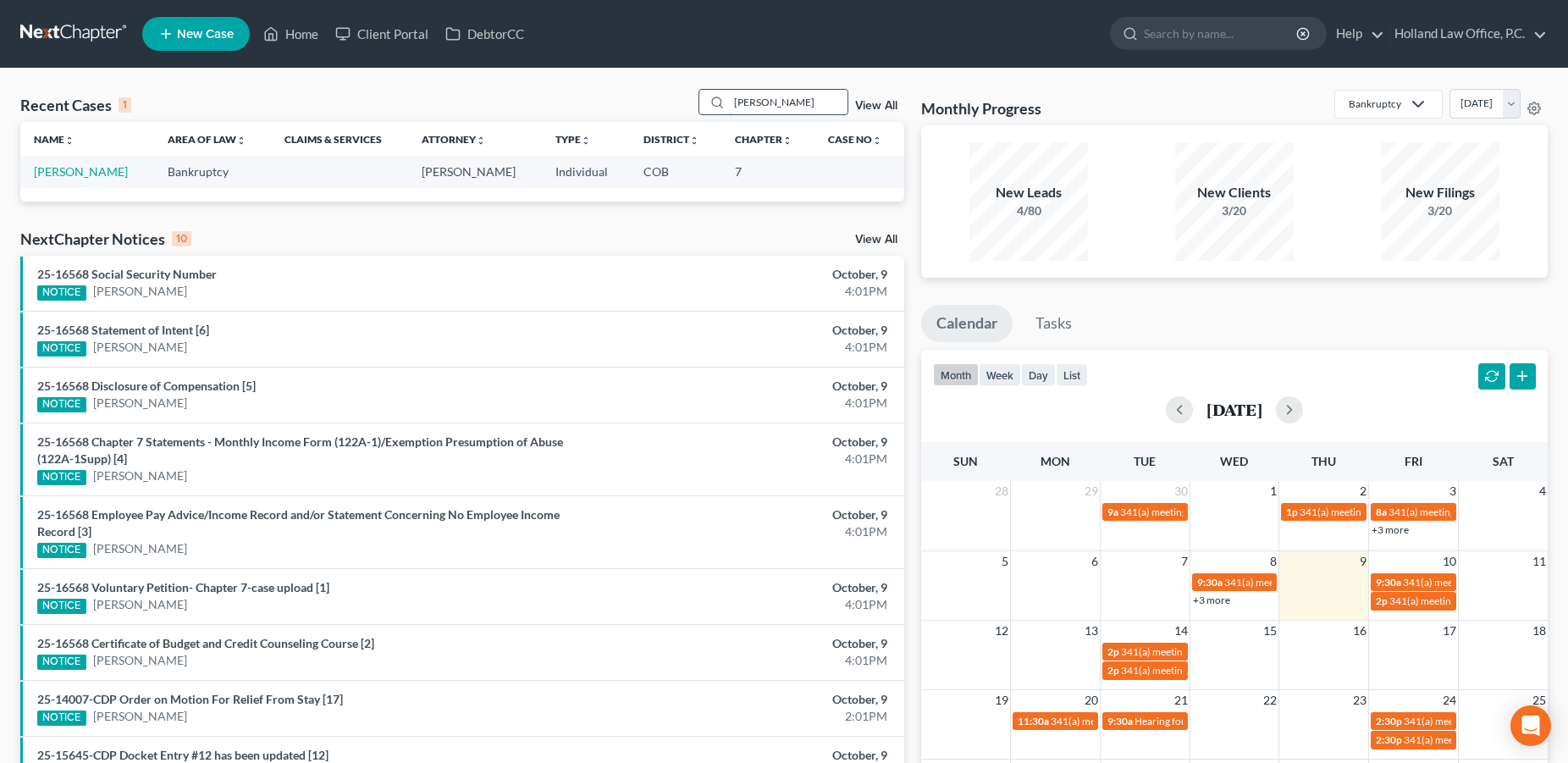
drag, startPoint x: 784, startPoint y: 104, endPoint x: 704, endPoint y: 104, distance: 80.0
click at [729, 104] on input "[PERSON_NAME]" at bounding box center [788, 102] width 119 height 25
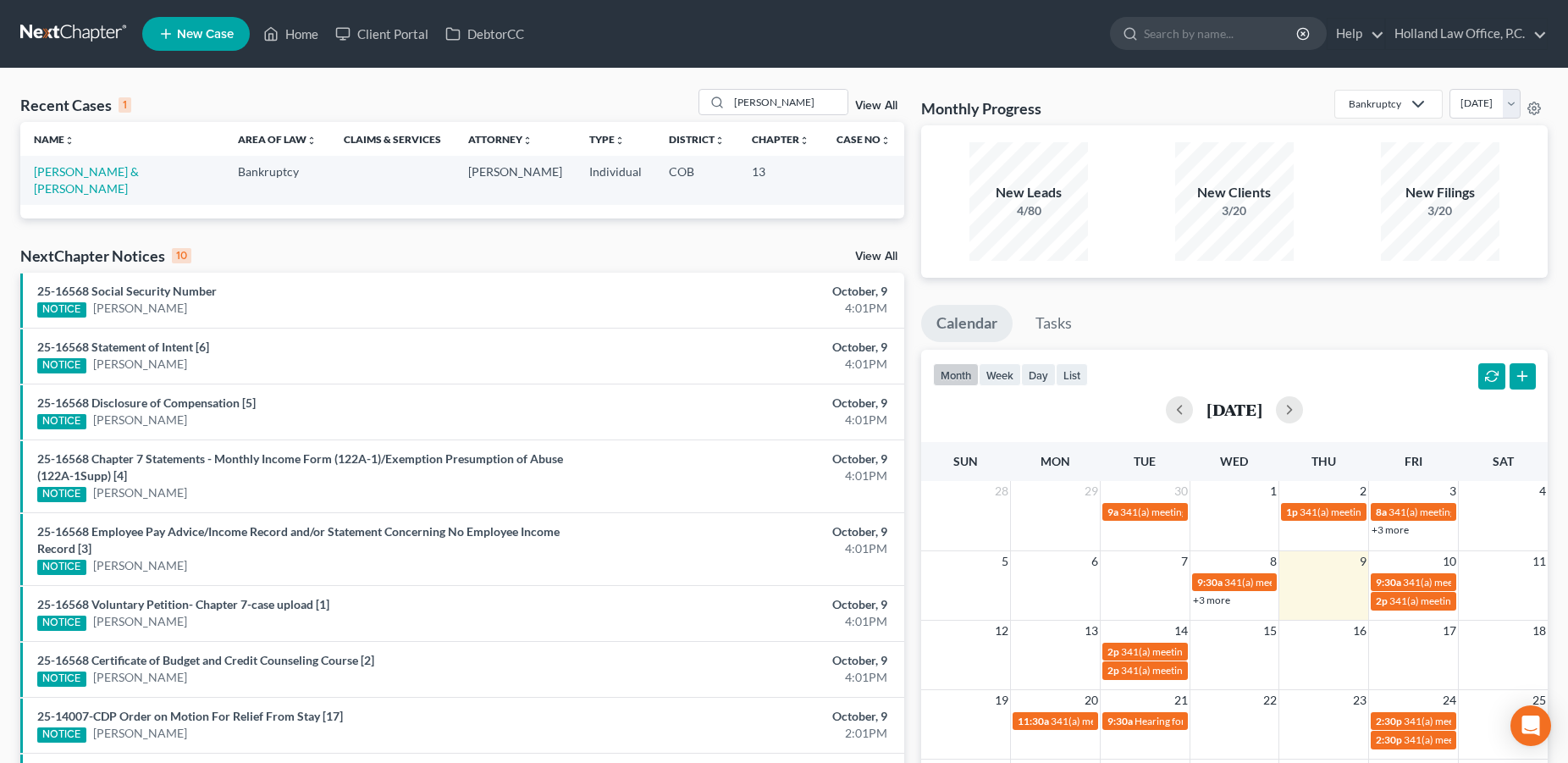
click at [804, 116] on div "Recent Cases 1 [PERSON_NAME] View All" at bounding box center [462, 105] width 884 height 33
click at [786, 110] on input "[PERSON_NAME]" at bounding box center [788, 102] width 119 height 25
drag, startPoint x: 786, startPoint y: 108, endPoint x: 708, endPoint y: 100, distance: 78.4
click at [729, 100] on input "[PERSON_NAME]" at bounding box center [788, 102] width 119 height 25
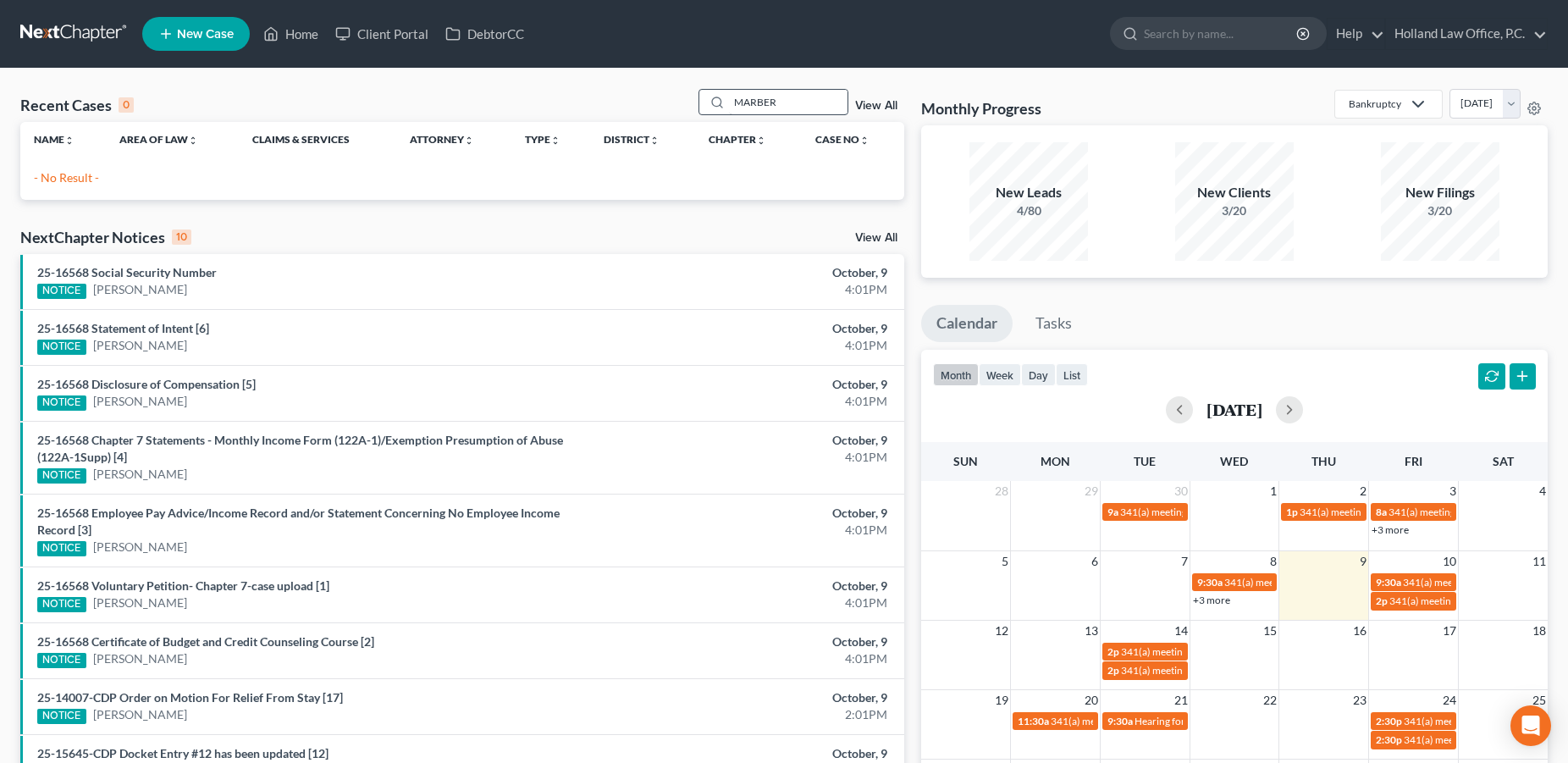
drag, startPoint x: 893, startPoint y: 116, endPoint x: 732, endPoint y: 98, distance: 162.0
click at [732, 98] on div "Recent Cases 0 MARBER View All" at bounding box center [462, 105] width 884 height 33
drag, startPoint x: 788, startPoint y: 105, endPoint x: 700, endPoint y: 104, distance: 88.0
click at [729, 104] on input "MARBER" at bounding box center [788, 102] width 119 height 25
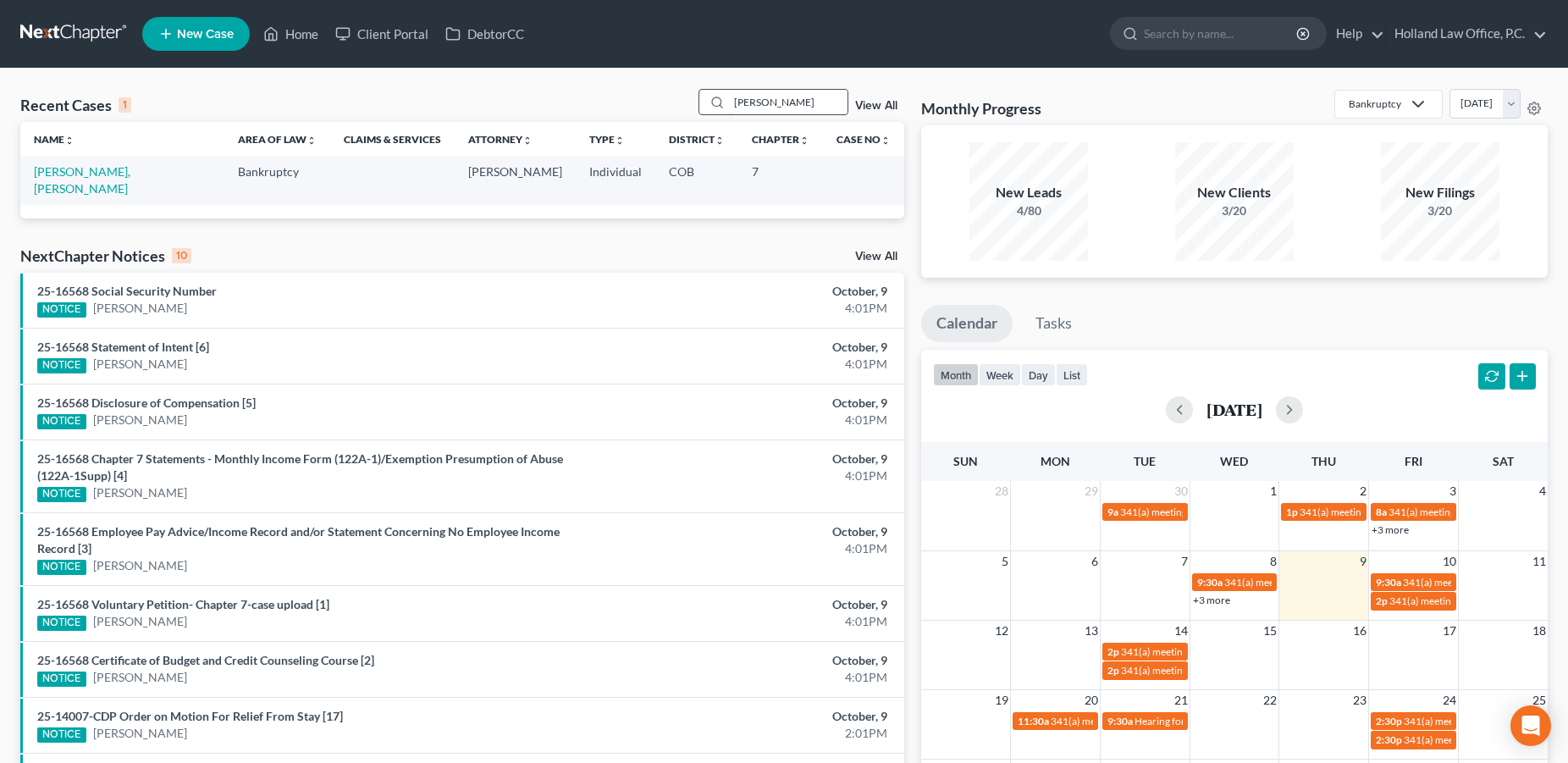
drag, startPoint x: 762, startPoint y: 104, endPoint x: 694, endPoint y: 104, distance: 68.0
click at [729, 104] on input "[PERSON_NAME]" at bounding box center [788, 102] width 119 height 25
type input "[PERSON_NAME]"
click at [116, 172] on link "[PERSON_NAME] & [PERSON_NAME]" at bounding box center [87, 180] width 105 height 31
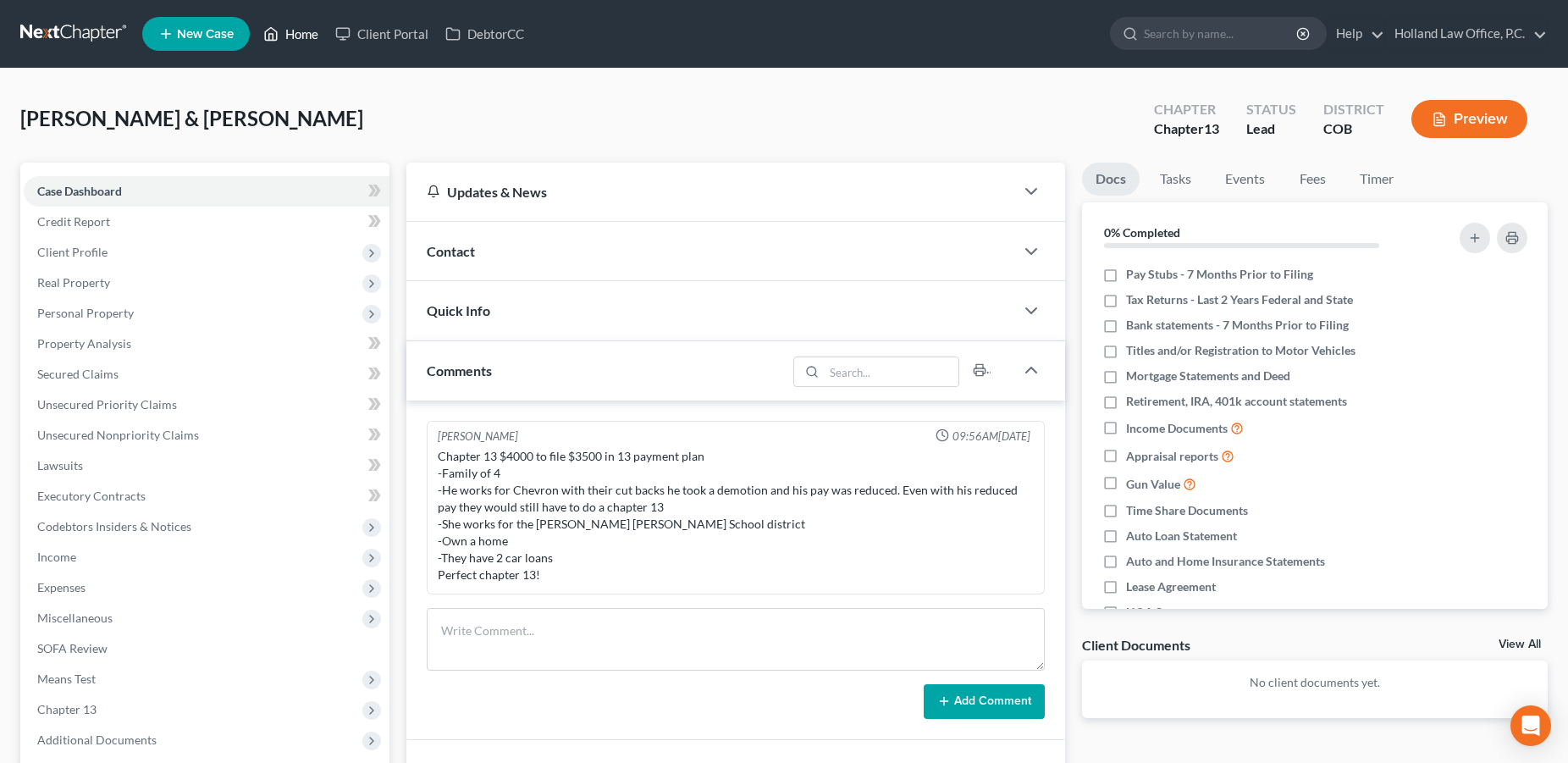
click at [293, 35] on link "Home" at bounding box center [291, 34] width 72 height 30
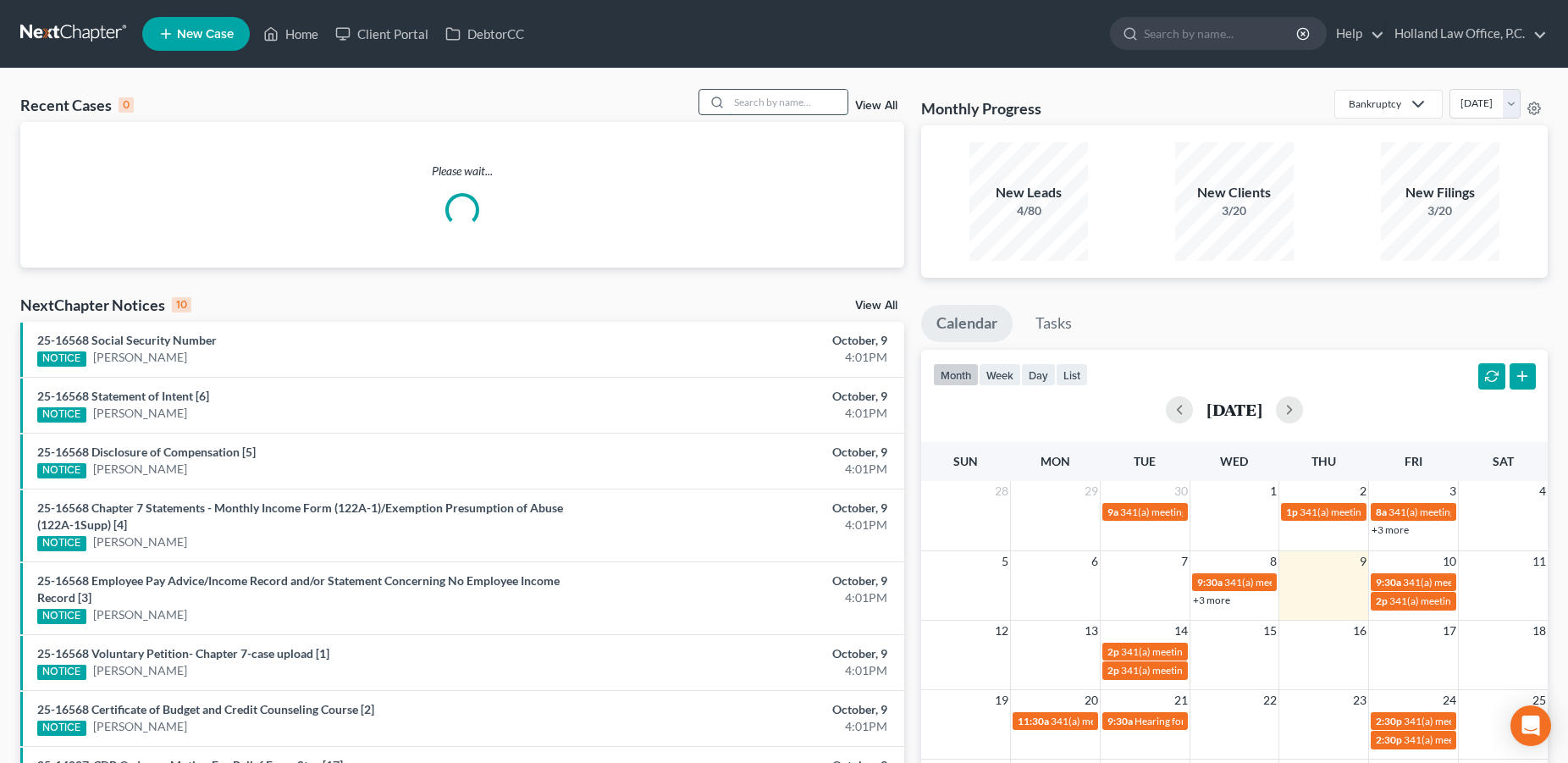
click at [802, 109] on input "search" at bounding box center [788, 102] width 119 height 25
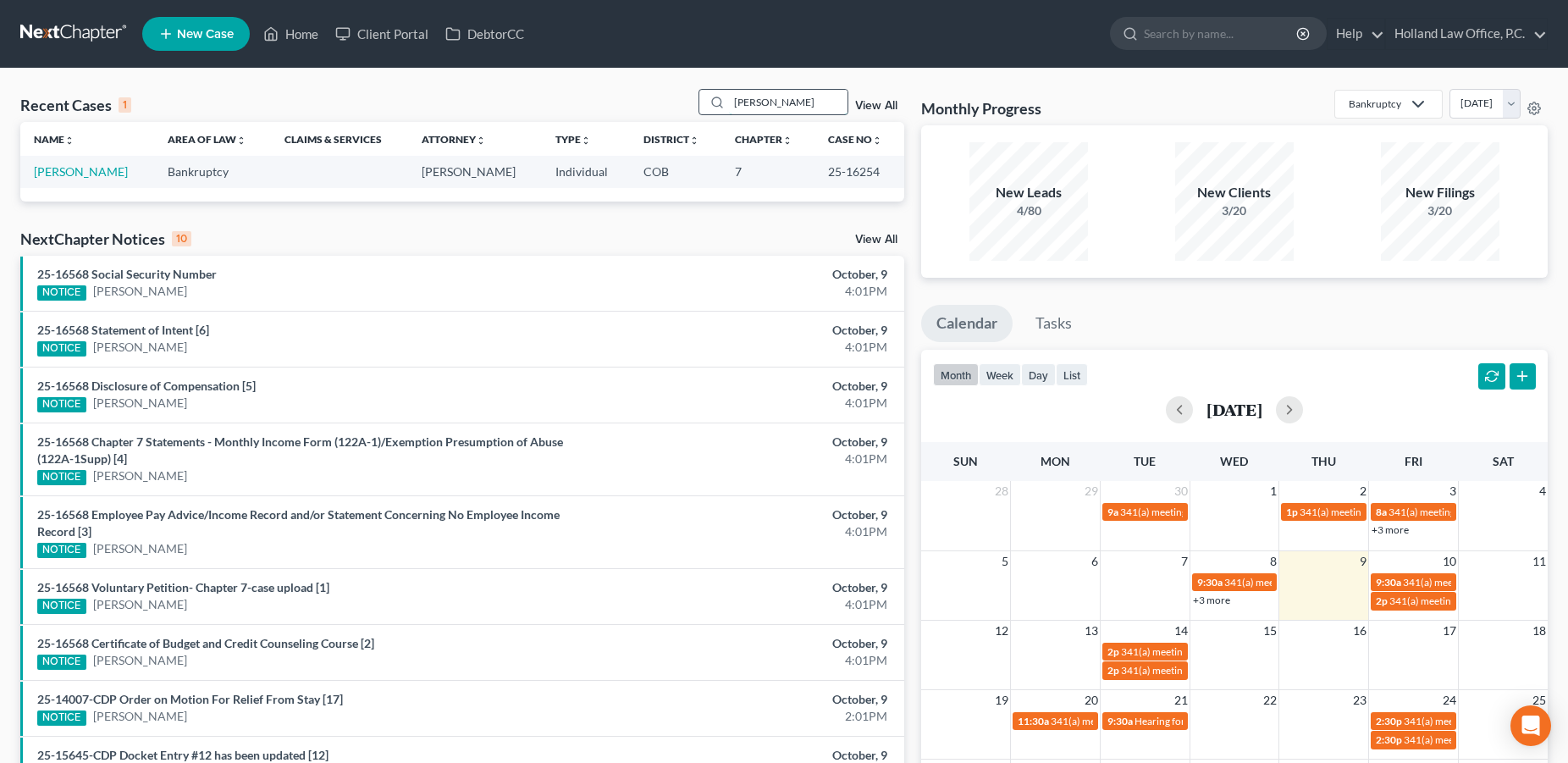
drag, startPoint x: 809, startPoint y: 105, endPoint x: 688, endPoint y: 104, distance: 121.0
click at [729, 104] on input "[PERSON_NAME]" at bounding box center [788, 102] width 119 height 25
click at [789, 93] on input "[PERSON_NAME]" at bounding box center [788, 102] width 119 height 25
drag, startPoint x: 789, startPoint y: 102, endPoint x: 631, endPoint y: 112, distance: 158.3
click at [729, 112] on input "[PERSON_NAME]" at bounding box center [788, 102] width 119 height 25
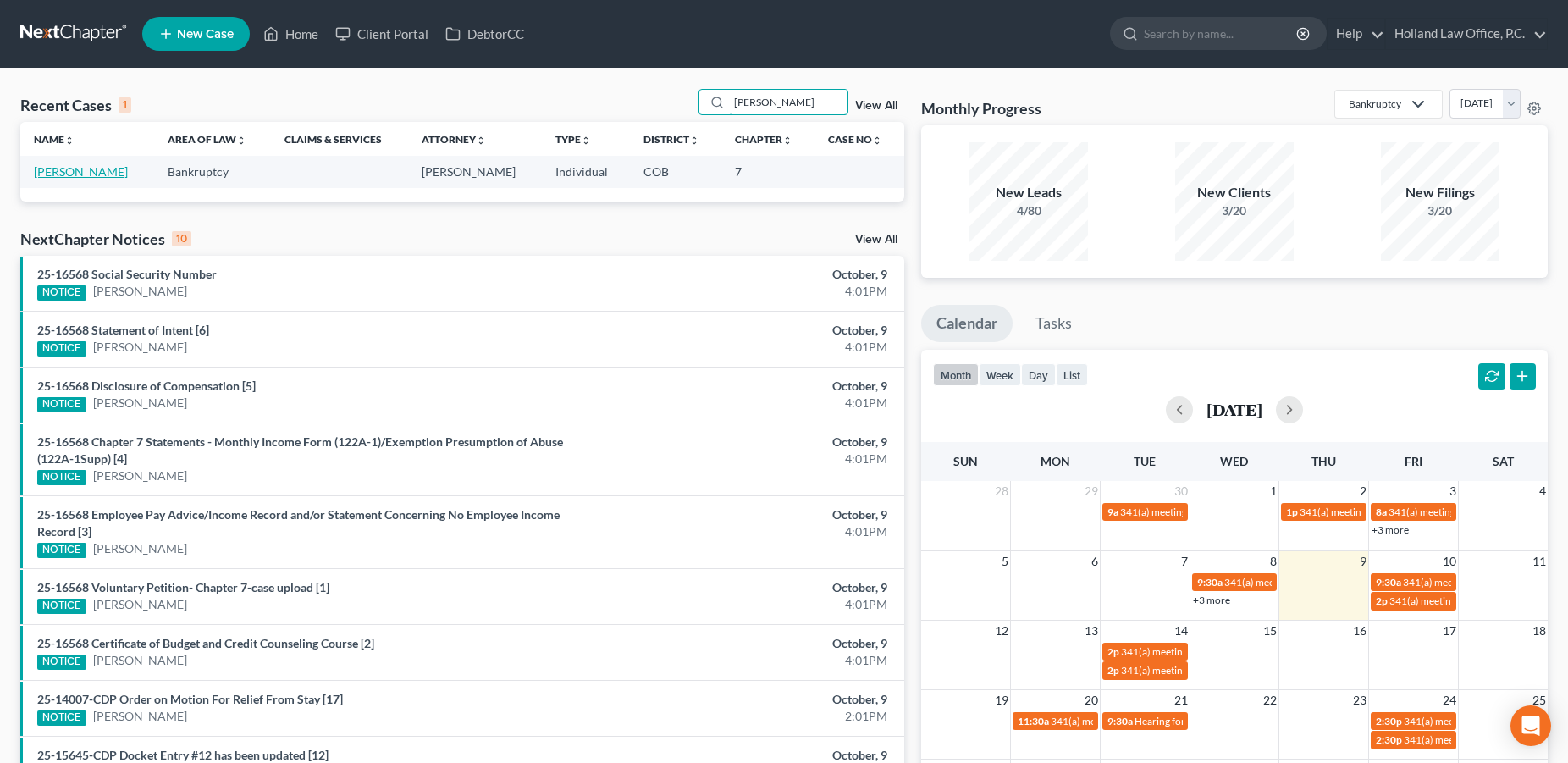
type input "[PERSON_NAME]"
click at [49, 175] on link "[PERSON_NAME]" at bounding box center [81, 171] width 94 height 14
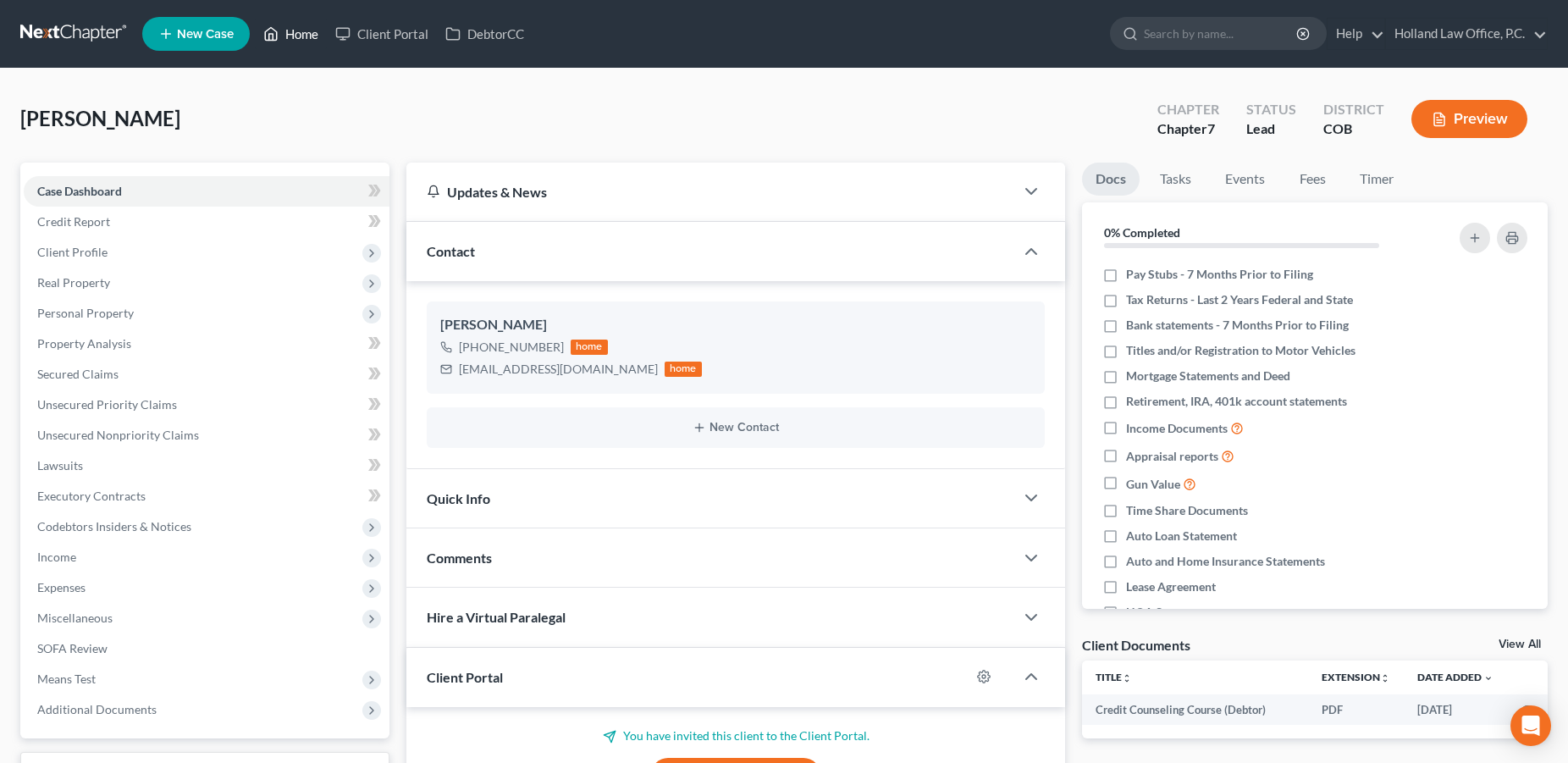
click at [286, 30] on link "Home" at bounding box center [291, 34] width 72 height 30
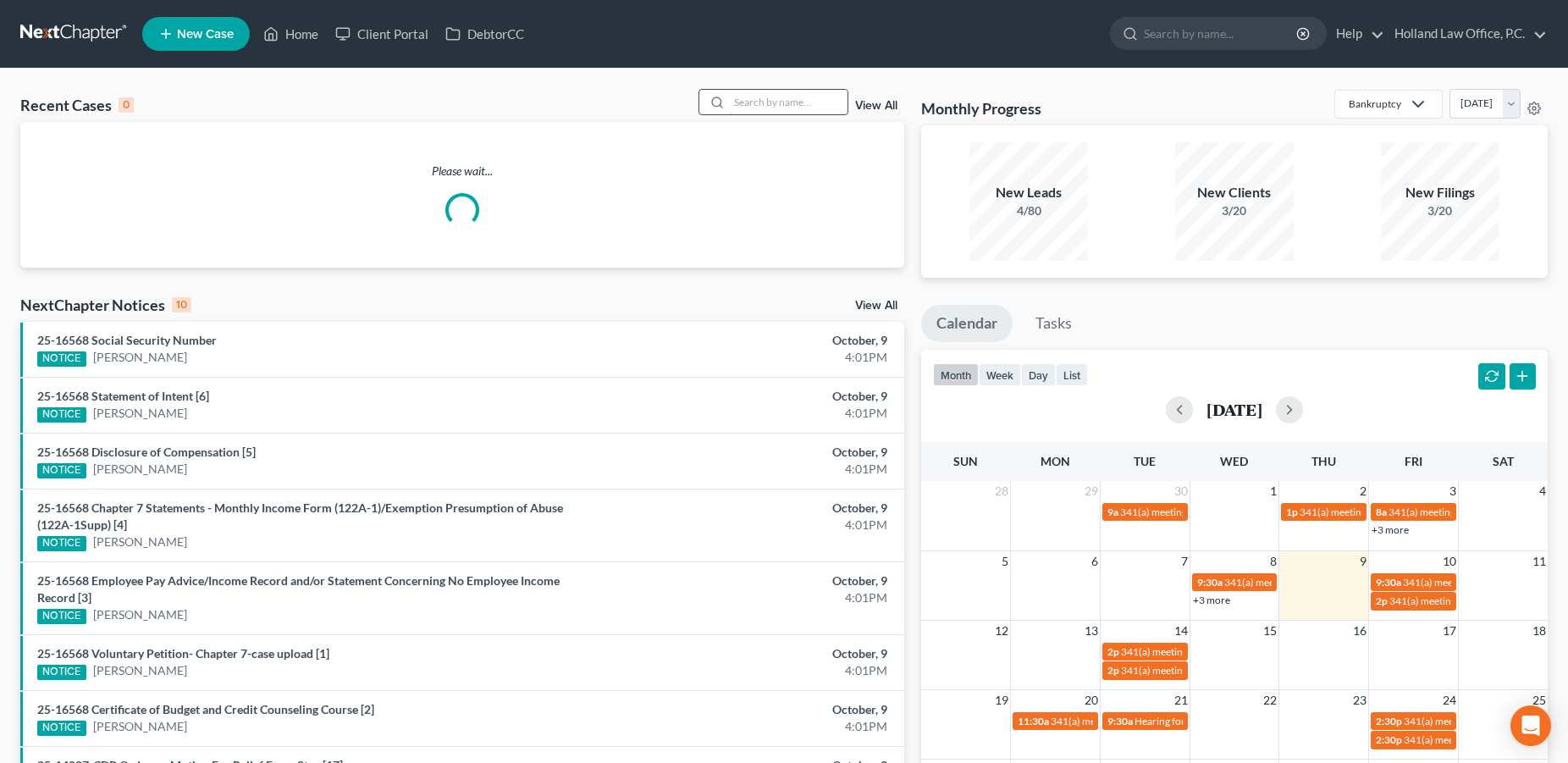
click at [755, 108] on input "search" at bounding box center [788, 102] width 119 height 25
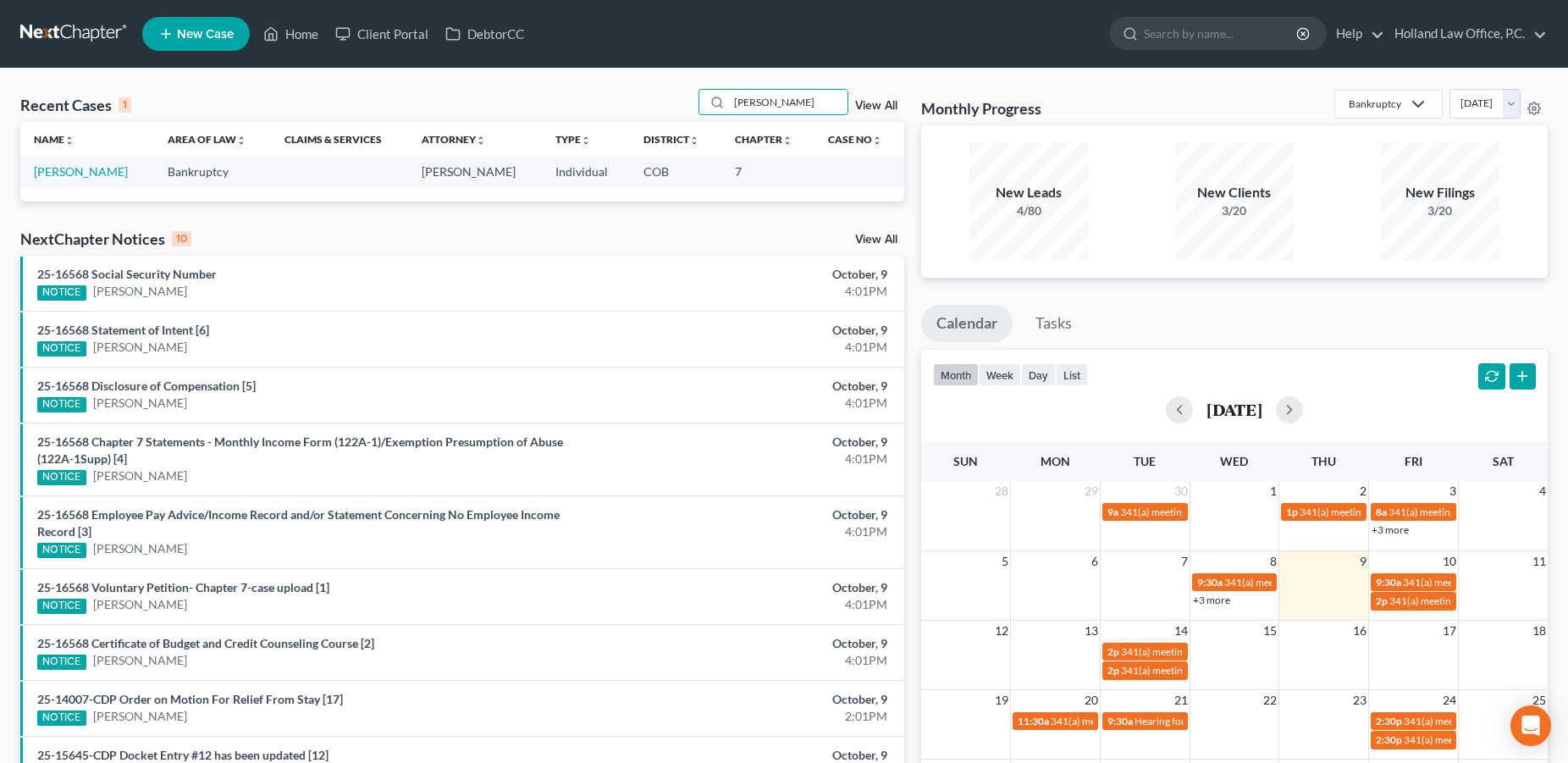
type input "[PERSON_NAME]"
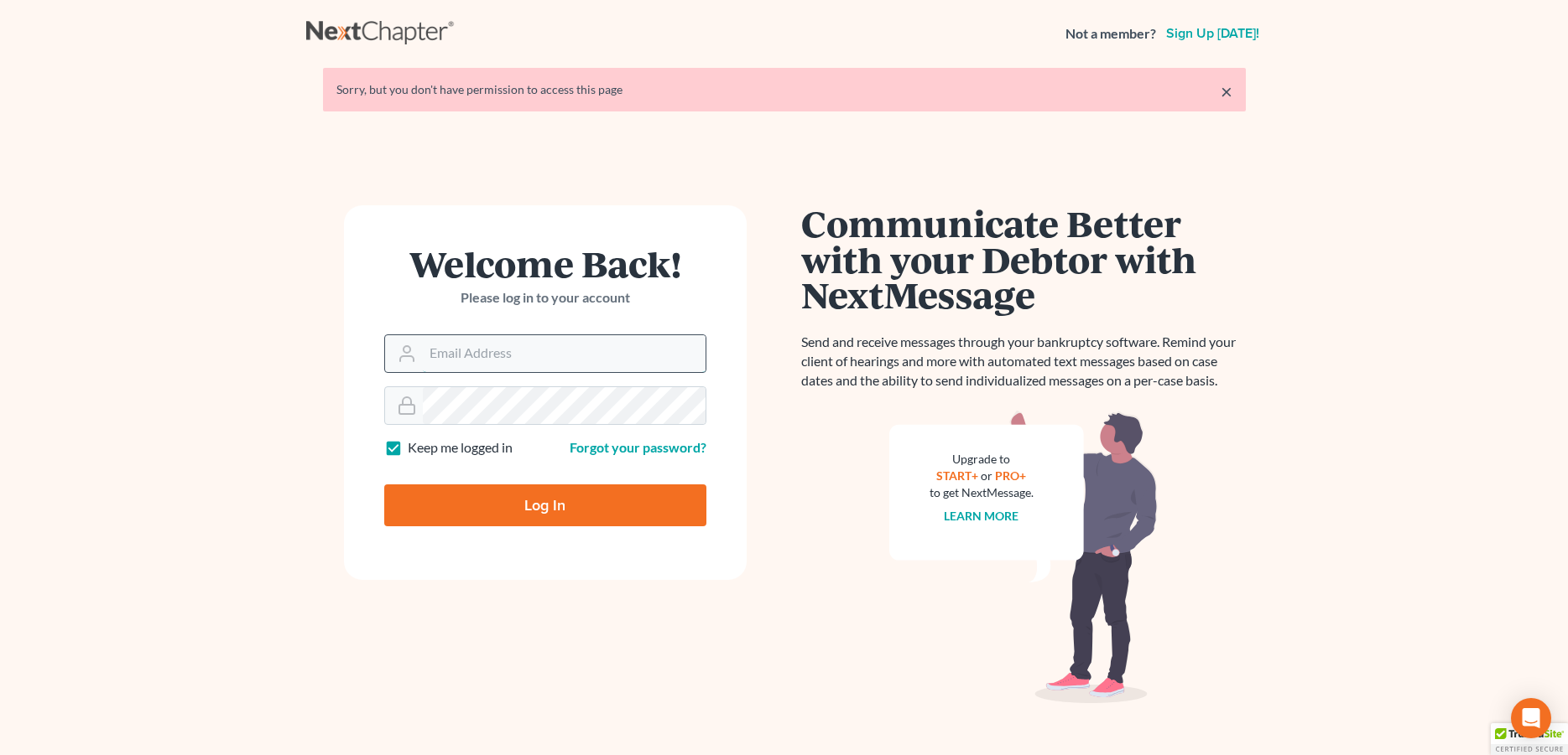
click at [469, 350] on input "Email Address" at bounding box center [564, 353] width 283 height 37
type input "[PERSON_NAME][EMAIL_ADDRESS][DOMAIN_NAME]"
click at [466, 478] on div "Log In" at bounding box center [545, 499] width 322 height 56
click at [466, 487] on input "Log In" at bounding box center [545, 505] width 322 height 41
type input "Thinking..."
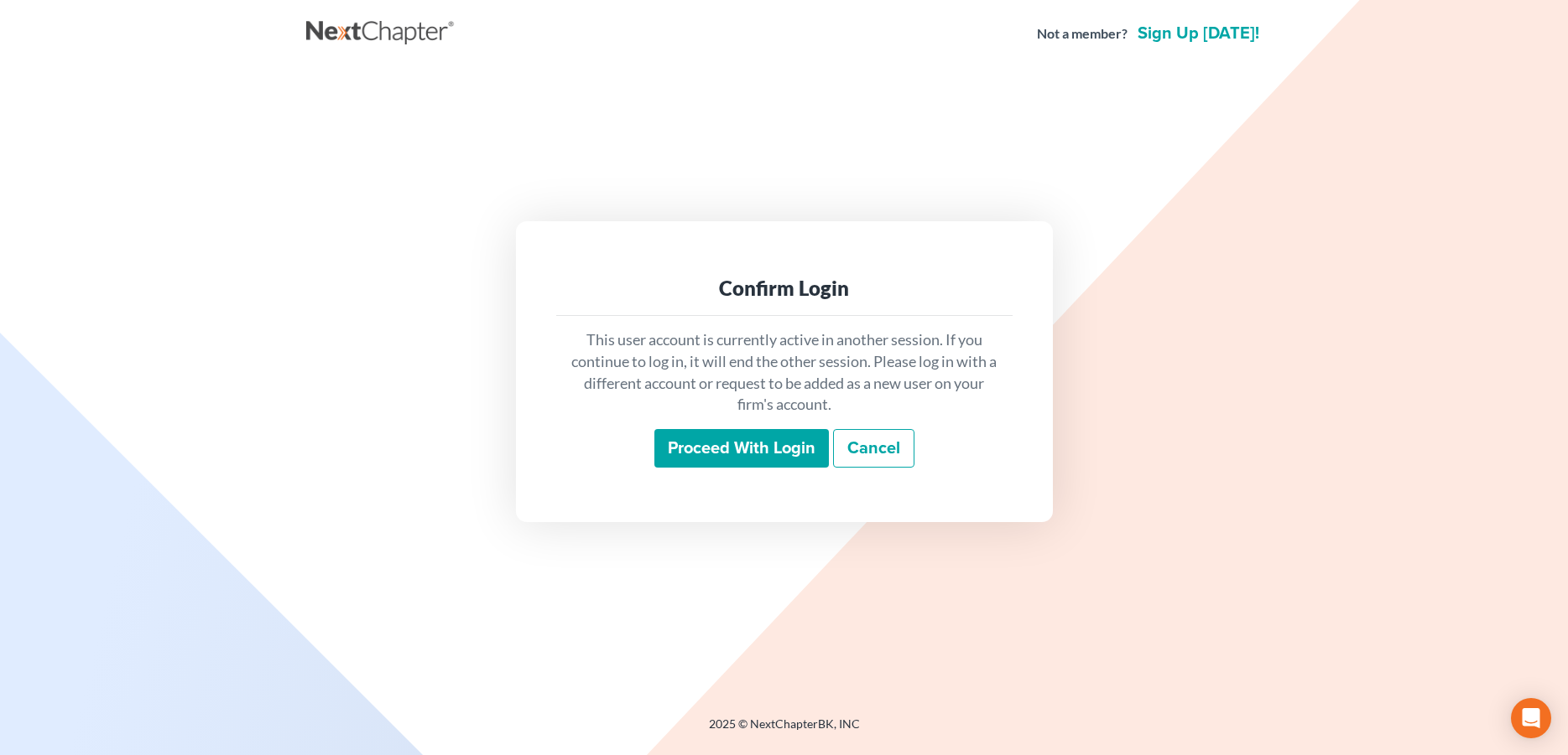
click at [692, 465] on input "Proceed with login" at bounding box center [741, 448] width 174 height 39
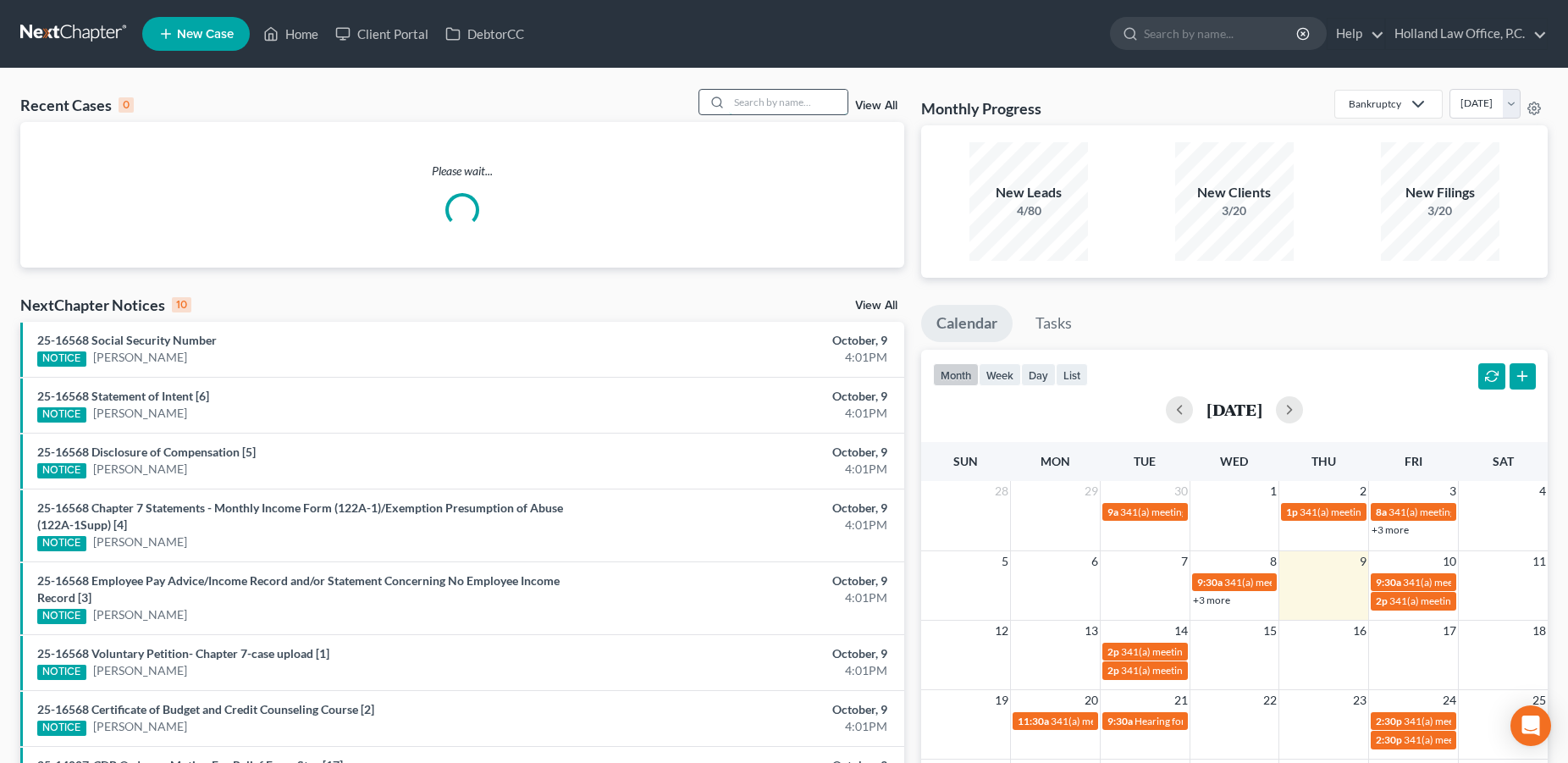
click at [747, 100] on input "search" at bounding box center [788, 102] width 119 height 25
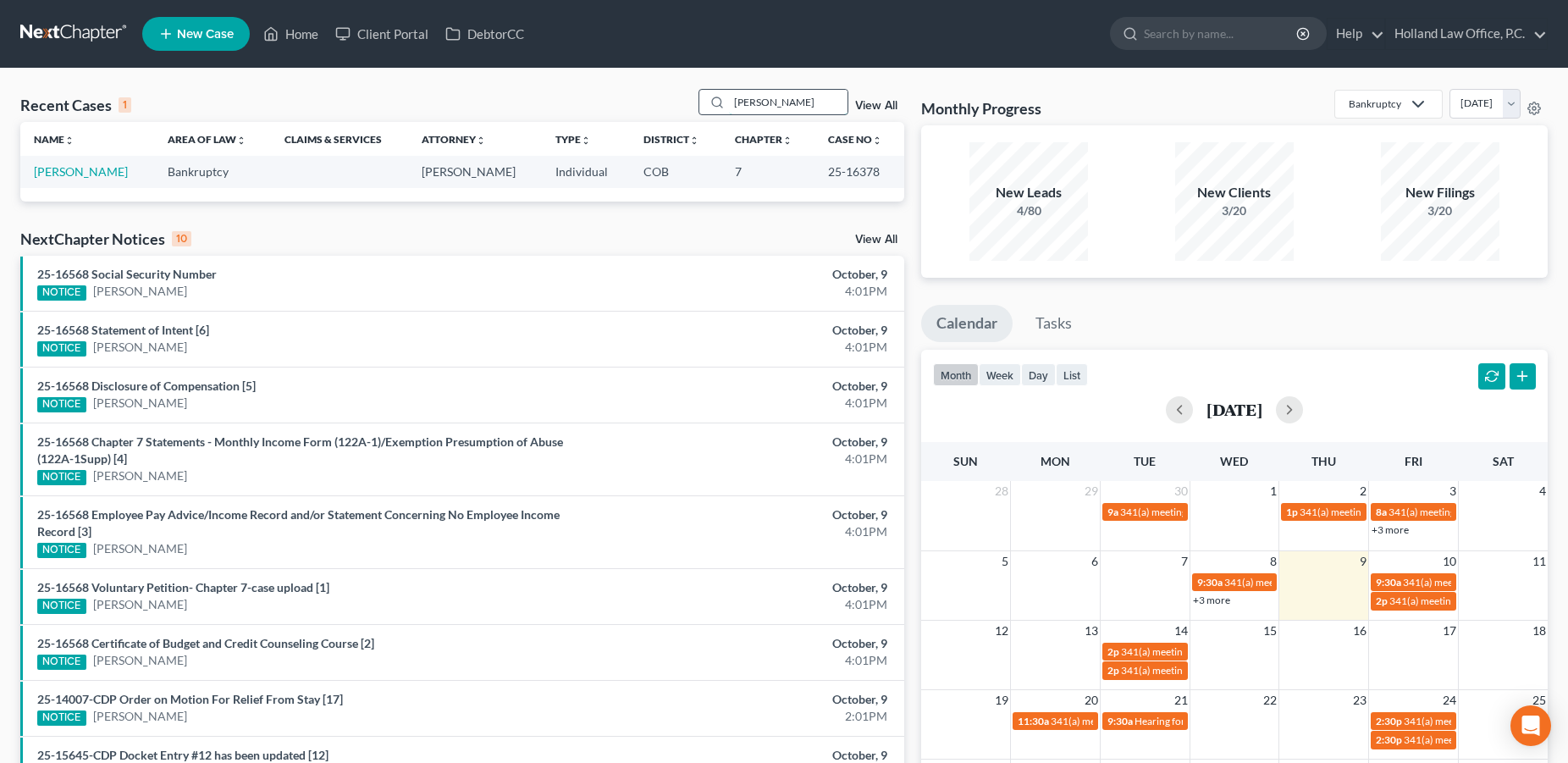
drag, startPoint x: 752, startPoint y: 99, endPoint x: 709, endPoint y: 104, distance: 43.3
click at [729, 104] on input "reedy" at bounding box center [788, 102] width 119 height 25
drag, startPoint x: 797, startPoint y: 110, endPoint x: 706, endPoint y: 99, distance: 91.7
click at [729, 99] on input "Scarbrough" at bounding box center [788, 102] width 119 height 25
drag, startPoint x: 786, startPoint y: 104, endPoint x: 721, endPoint y: 101, distance: 65.1
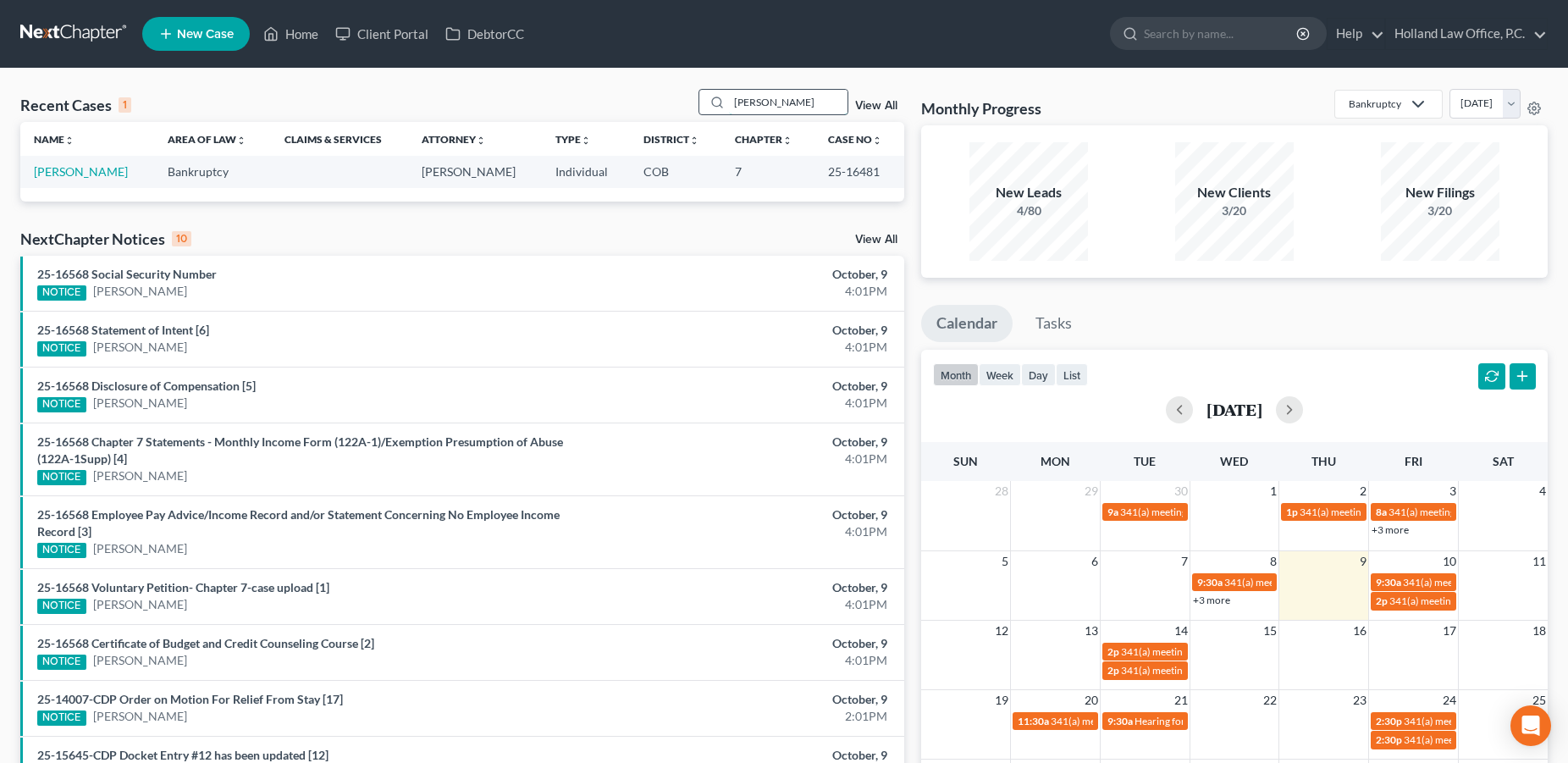
click at [729, 101] on input "shovlin" at bounding box center [788, 102] width 119 height 25
click at [764, 105] on input "stines" at bounding box center [788, 102] width 119 height 25
drag, startPoint x: 764, startPoint y: 105, endPoint x: 709, endPoint y: 105, distance: 55.0
click at [729, 105] on input "stines" at bounding box center [788, 102] width 119 height 25
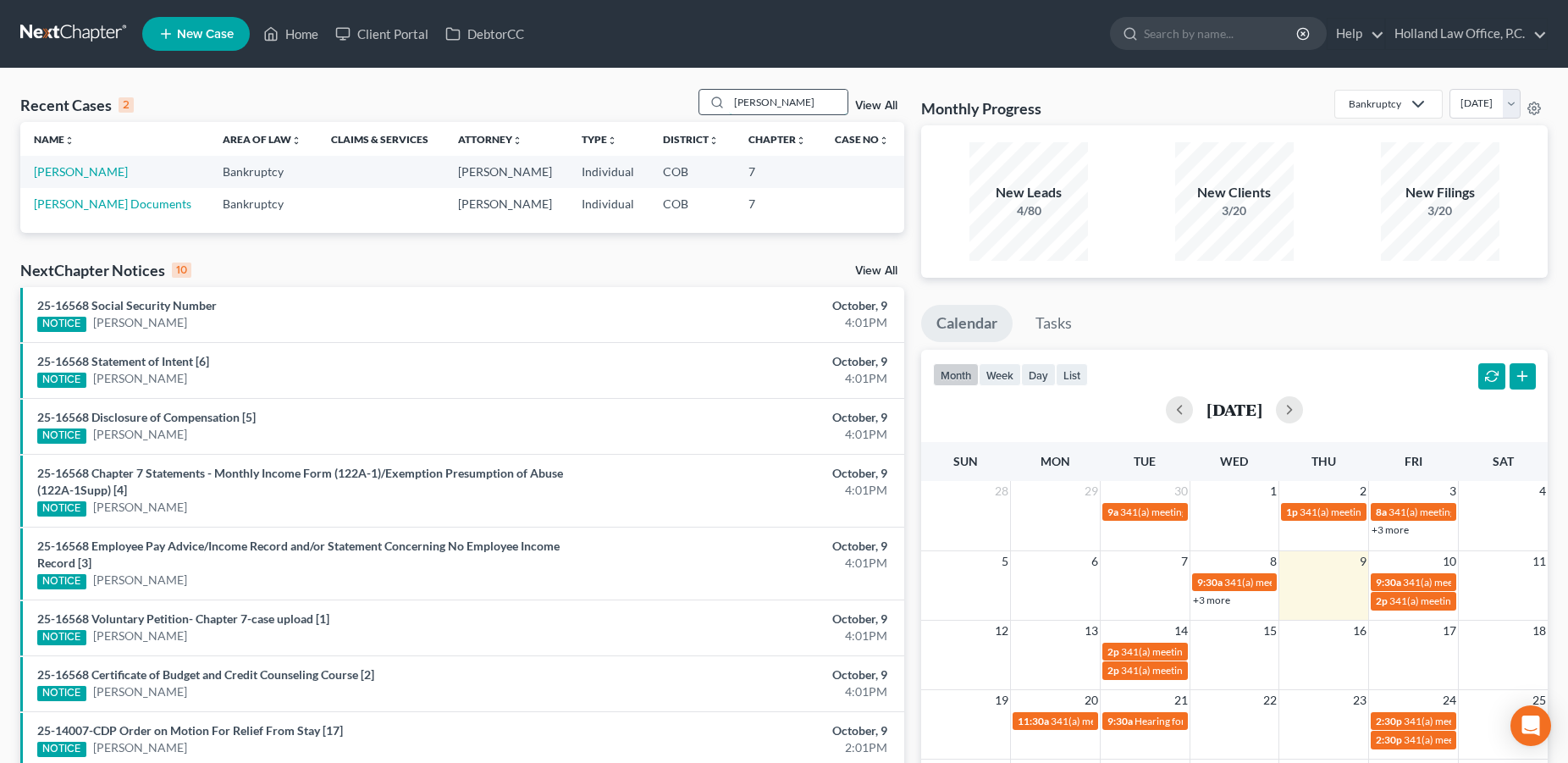
drag, startPoint x: 761, startPoint y: 102, endPoint x: 719, endPoint y: 104, distance: 42.0
click at [729, 104] on input "welch" at bounding box center [788, 102] width 119 height 25
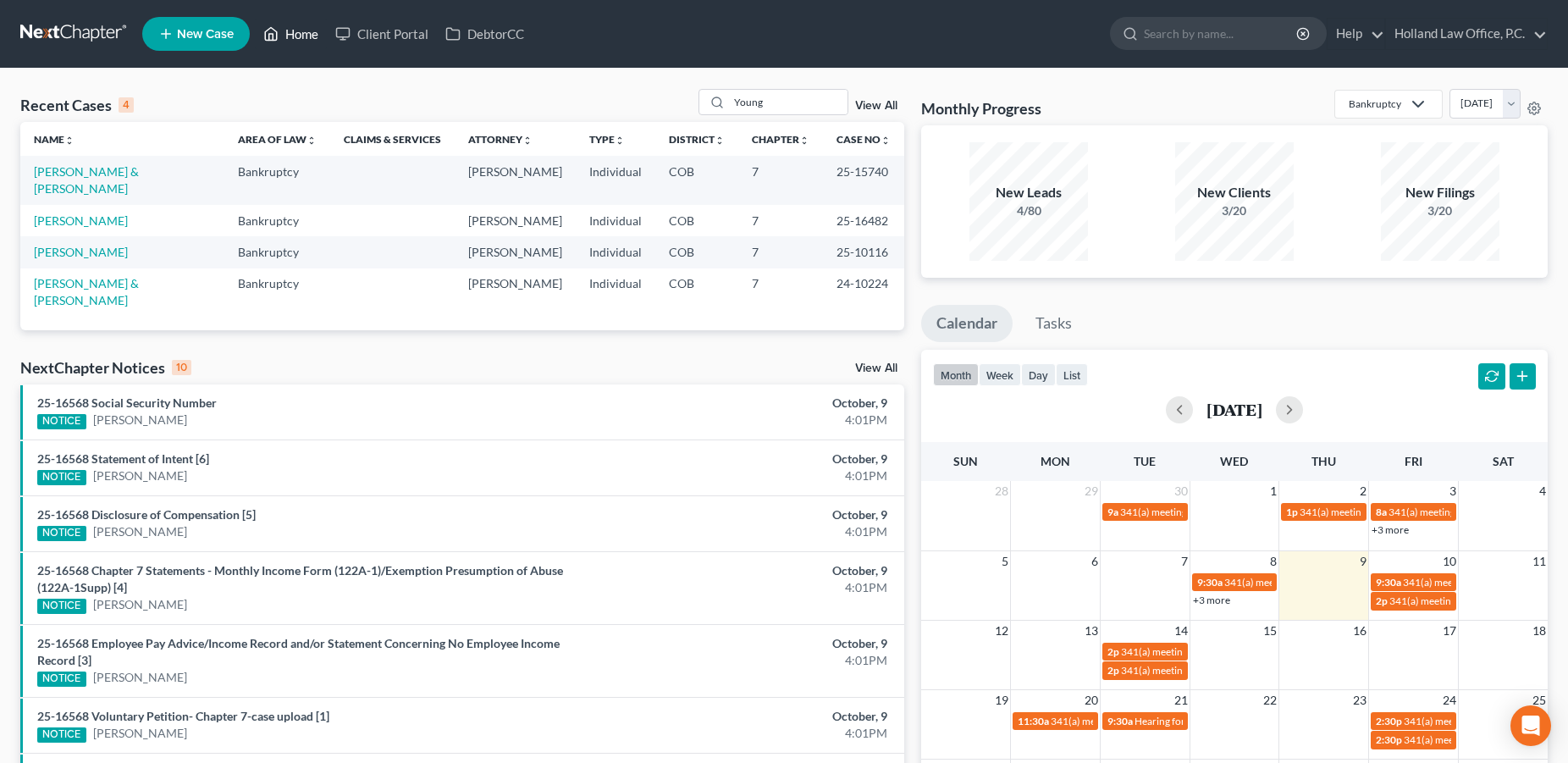
click at [310, 37] on link "Home" at bounding box center [291, 34] width 72 height 30
click at [310, 30] on link "Home" at bounding box center [291, 34] width 72 height 30
click at [779, 108] on input "Young" at bounding box center [788, 102] width 119 height 25
drag, startPoint x: 779, startPoint y: 108, endPoint x: 707, endPoint y: 104, distance: 72.1
click at [729, 104] on input "Young" at bounding box center [788, 102] width 119 height 25
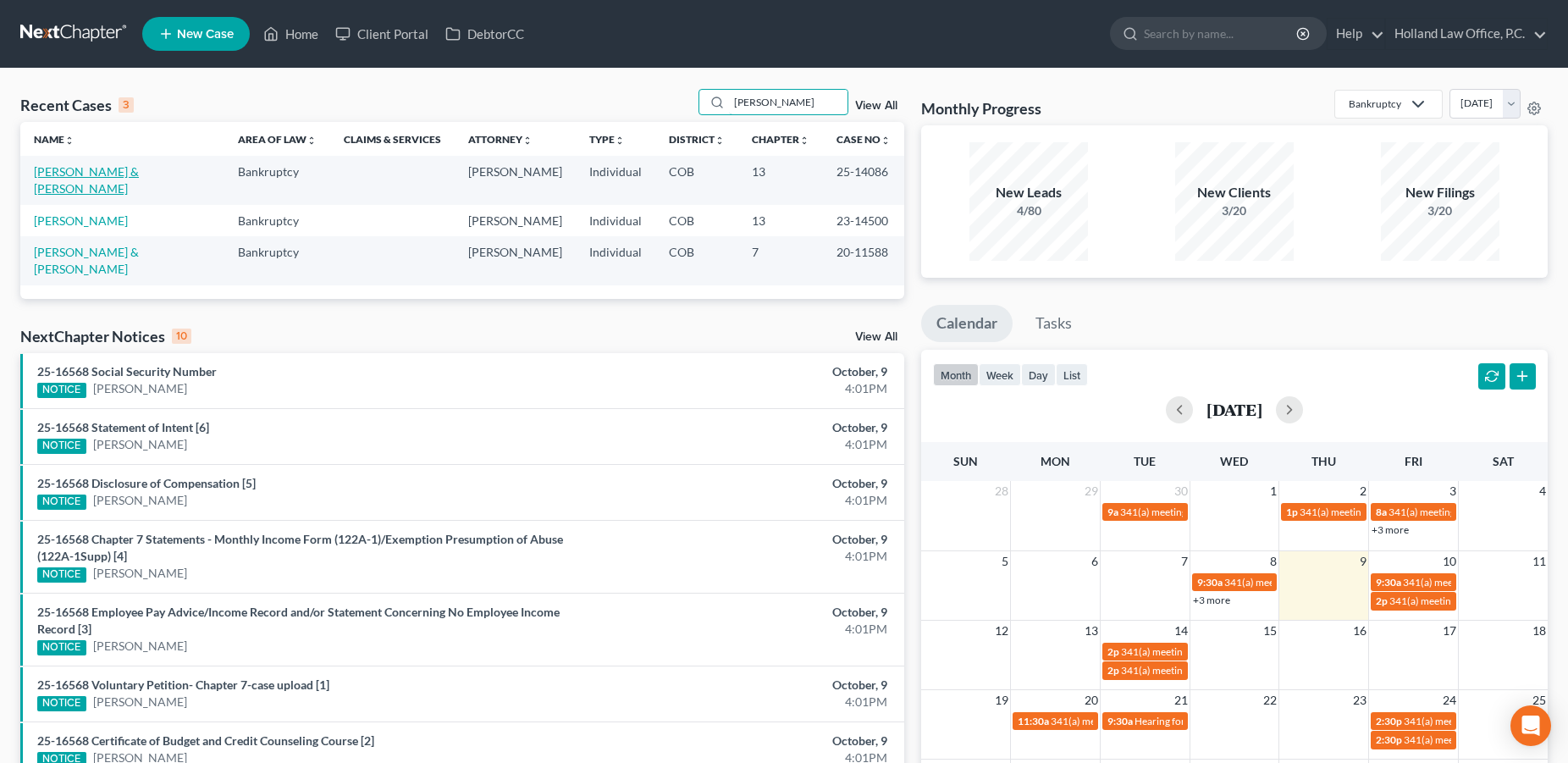
type input "meyer"
click at [125, 179] on link "[PERSON_NAME] & [PERSON_NAME]" at bounding box center [87, 180] width 105 height 31
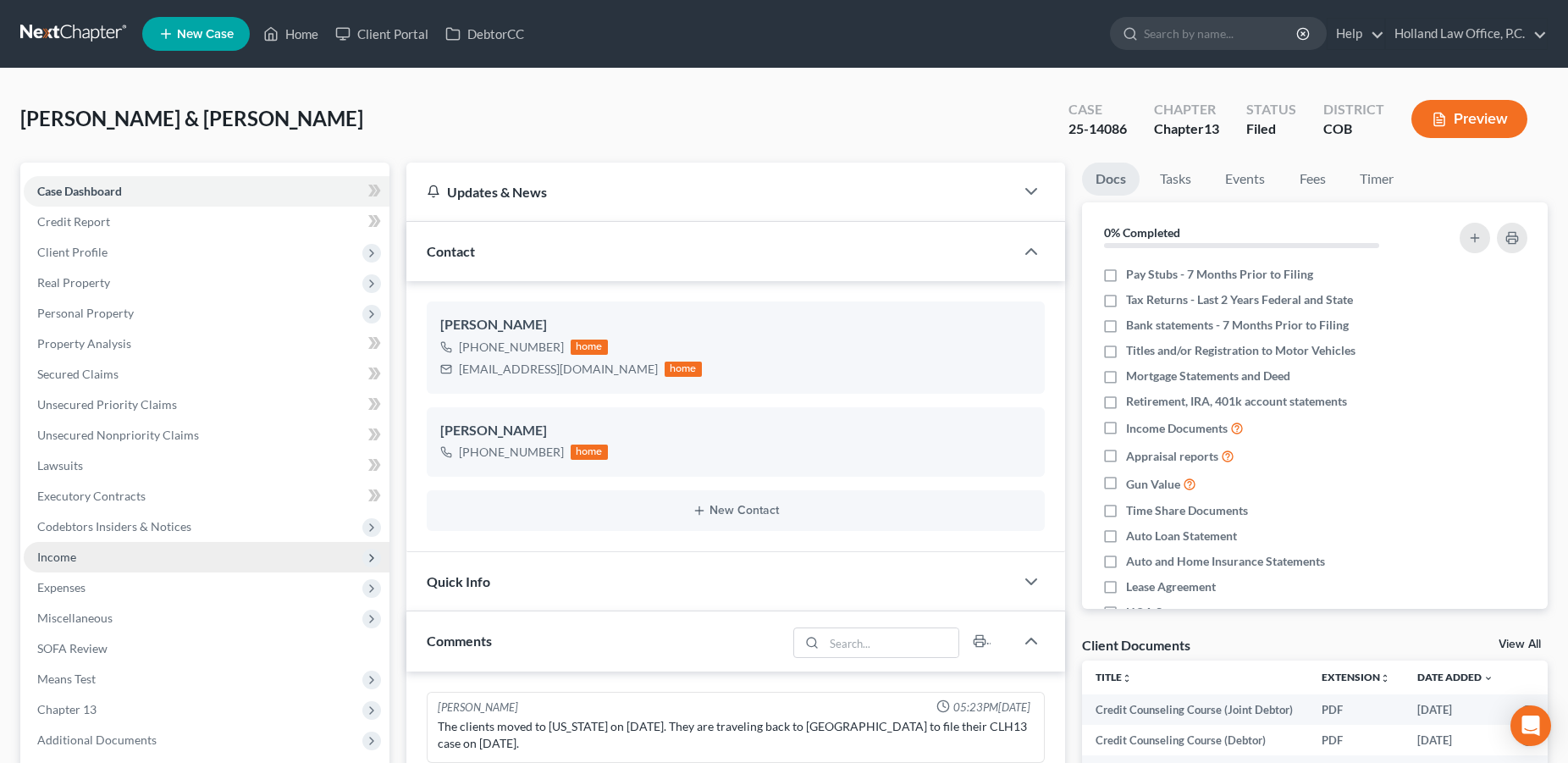
scroll to position [2, 0]
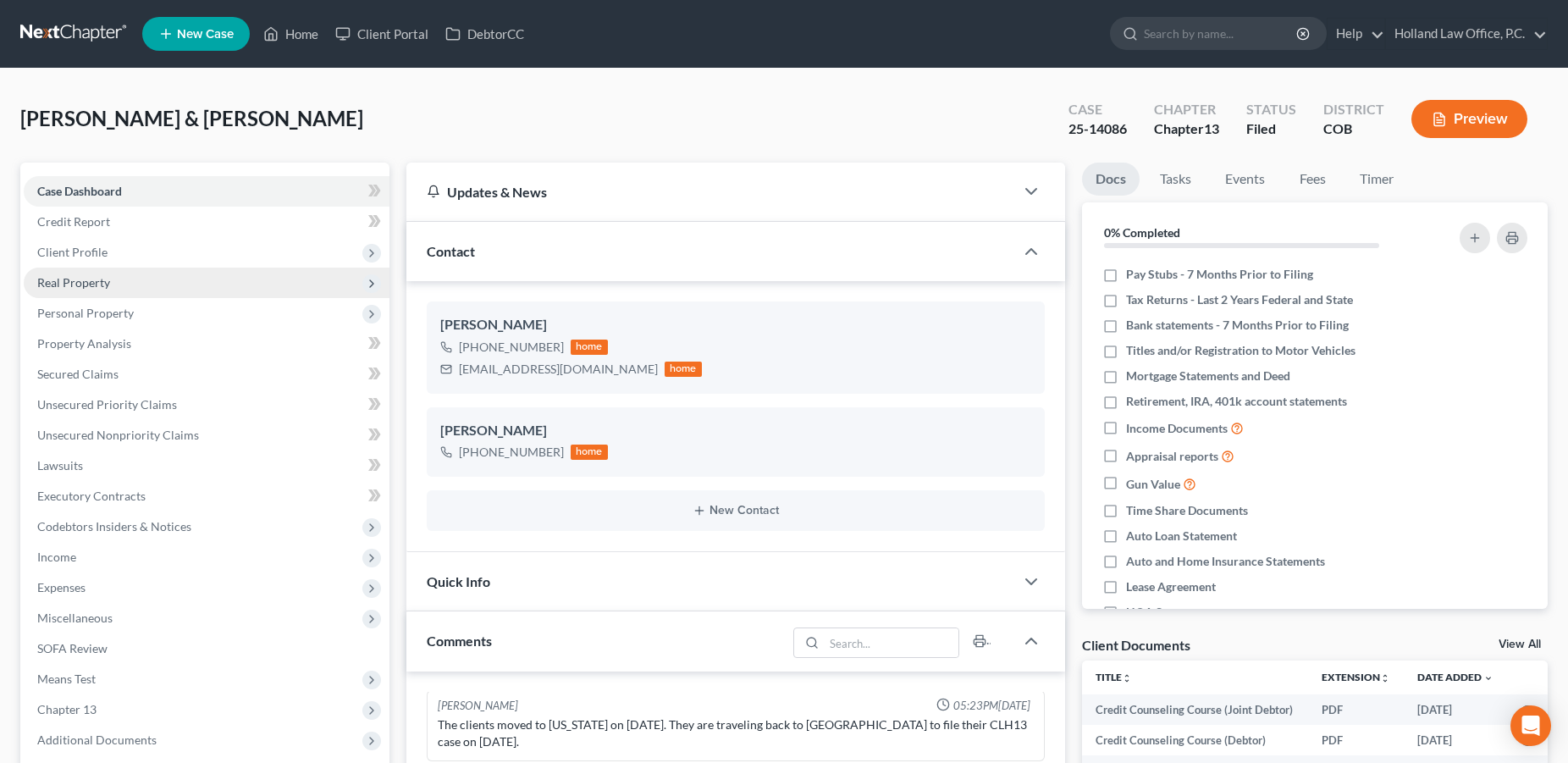
click at [66, 279] on span "Real Property" at bounding box center [73, 282] width 73 height 14
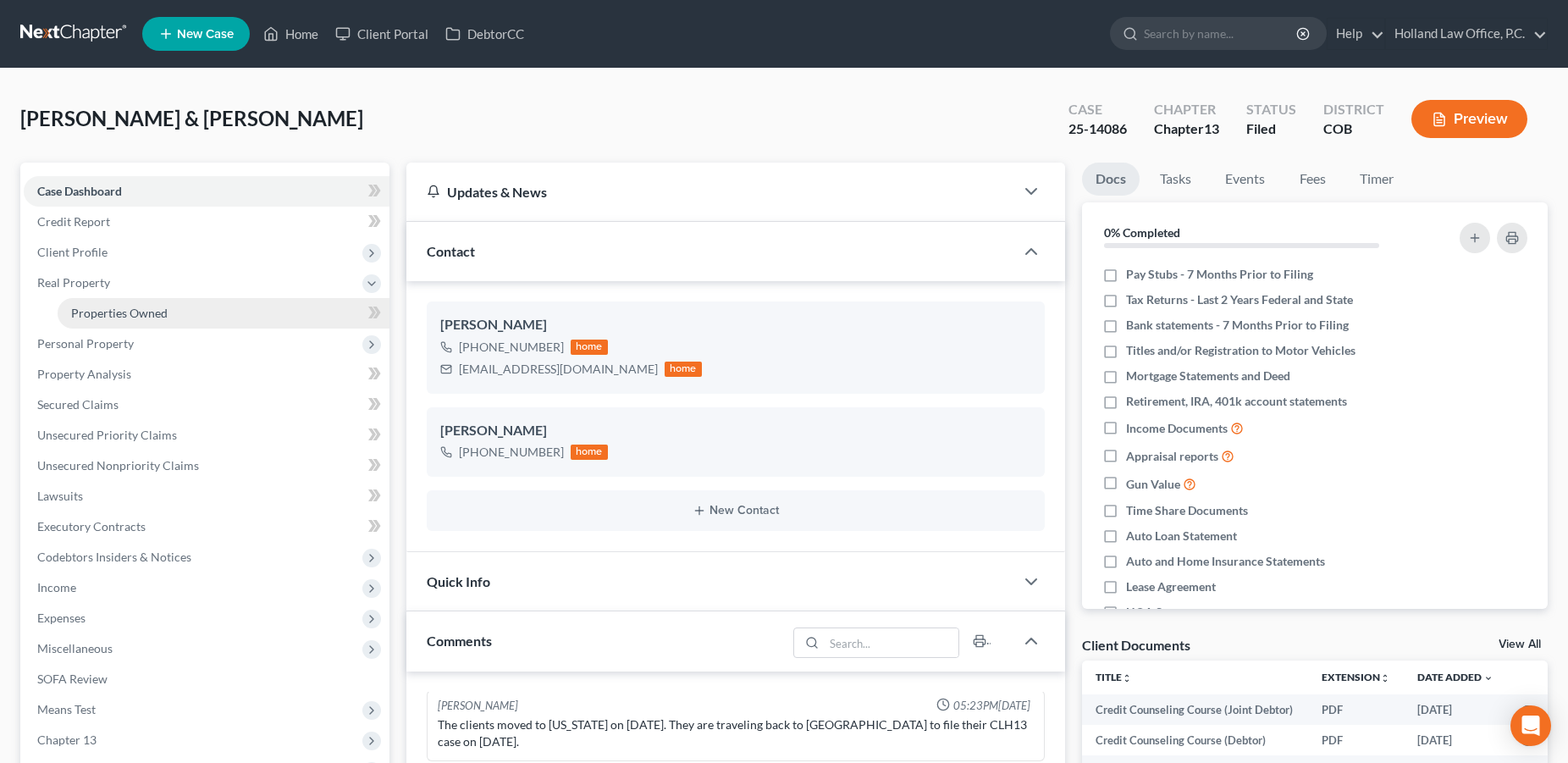
click at [89, 317] on span "Properties Owned" at bounding box center [119, 312] width 96 height 14
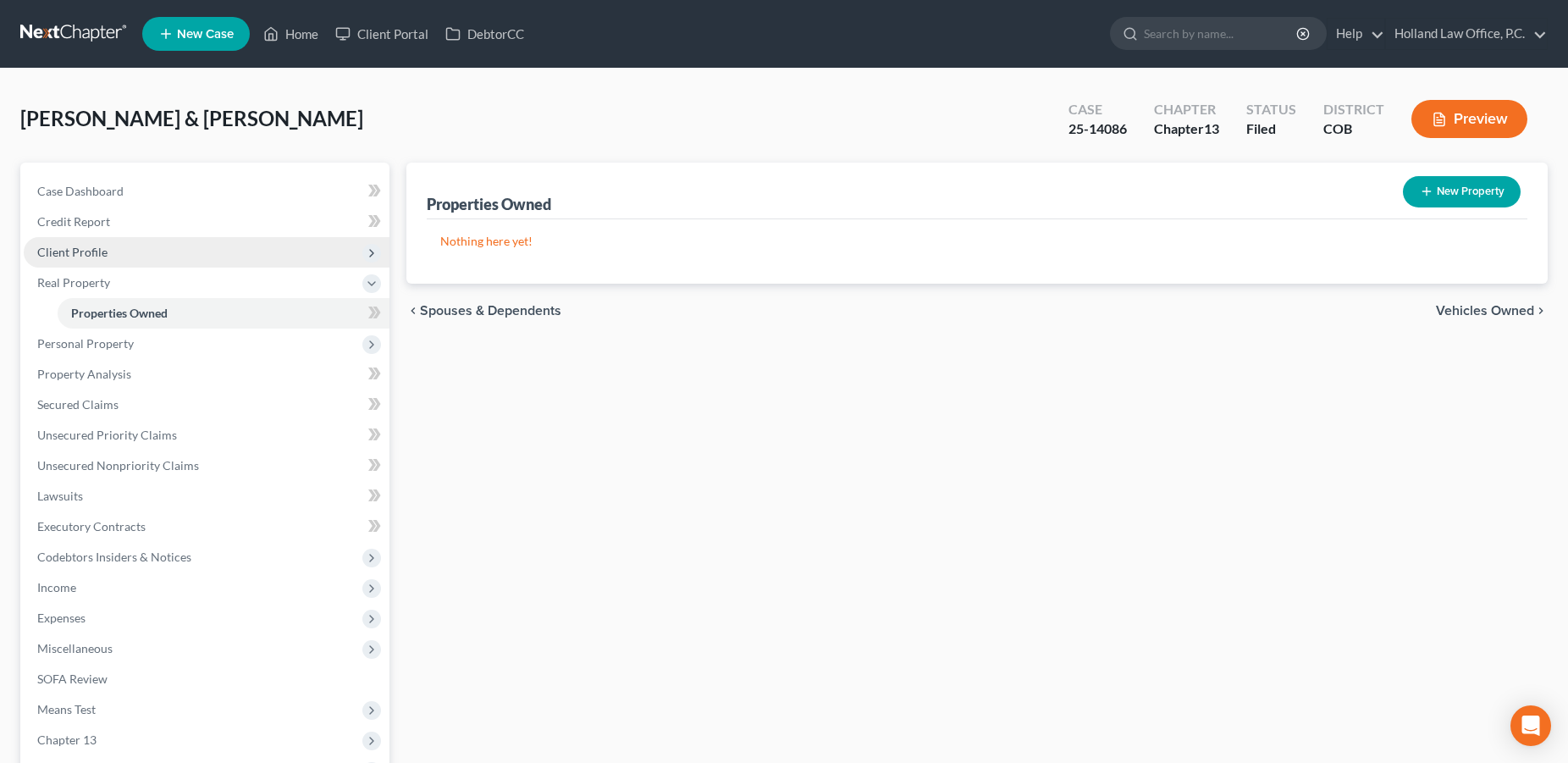
click at [90, 251] on span "Client Profile" at bounding box center [72, 251] width 70 height 14
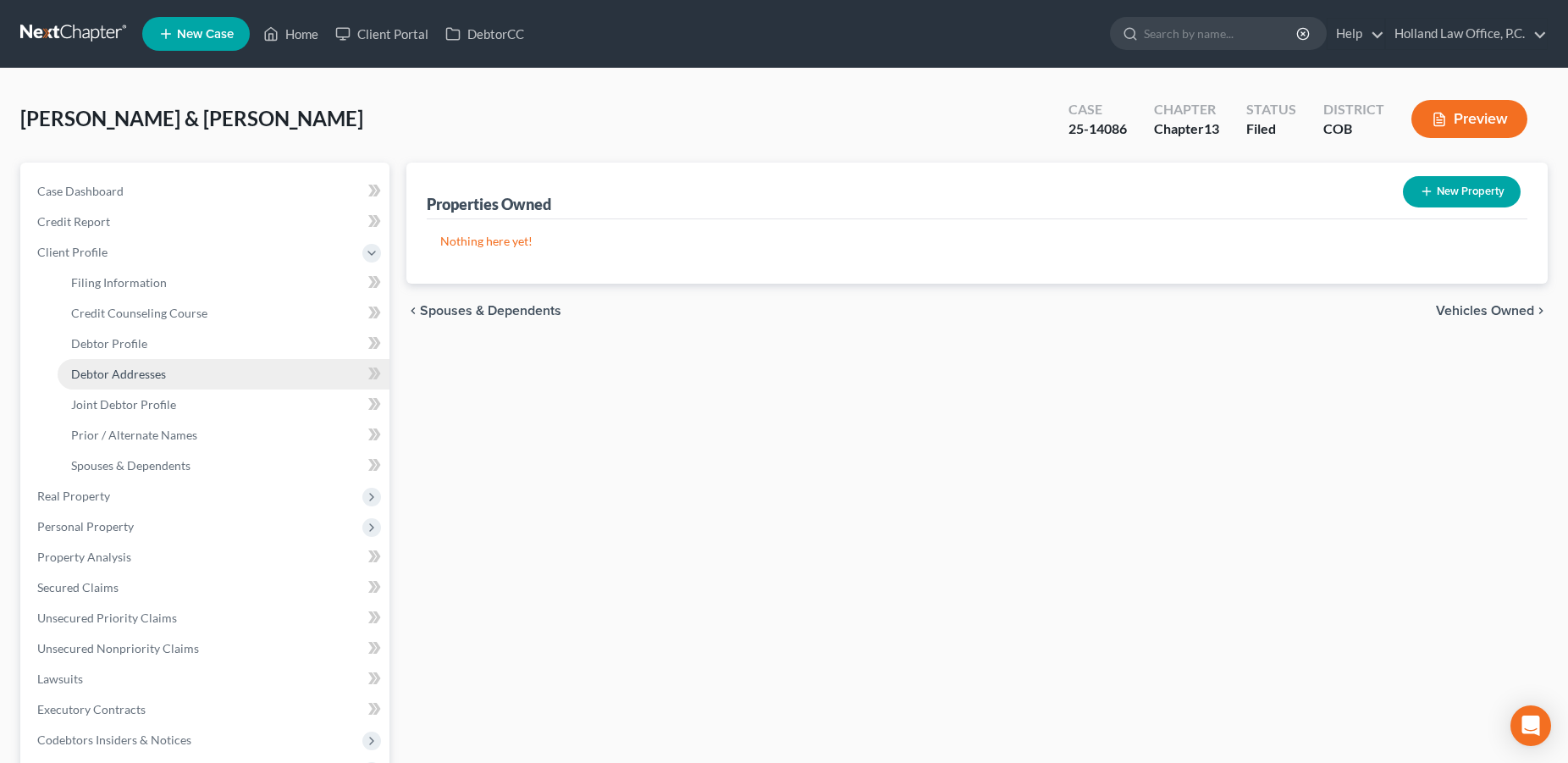
click at [83, 365] on link "Debtor Addresses" at bounding box center [223, 374] width 332 height 30
